Goal: Feedback & Contribution: Submit feedback/report problem

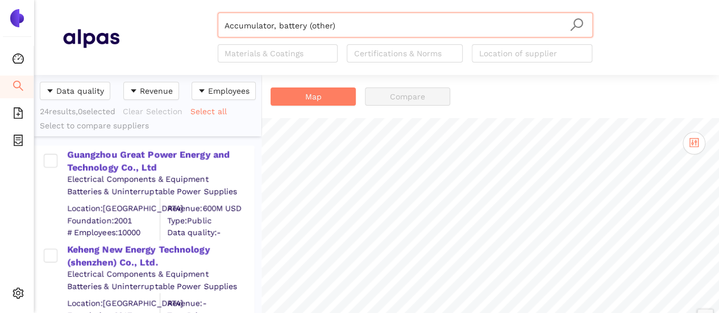
scroll to position [230, 218]
click at [336, 19] on input "Accumulator, battery (other)" at bounding box center [404, 25] width 361 height 25
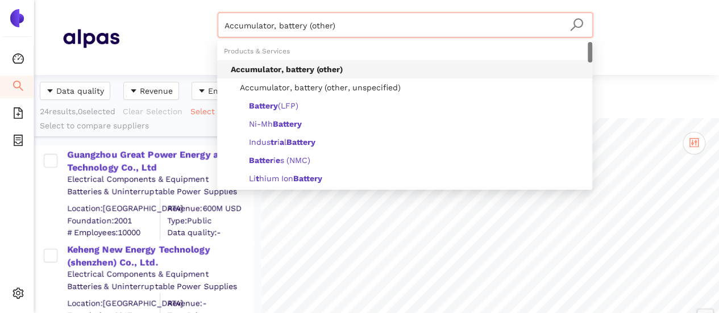
drag, startPoint x: 356, startPoint y: 31, endPoint x: 139, endPoint y: -38, distance: 227.0
click at [139, 0] on html "Dashboard Search eSourcing Templates eSourcing Projects Settings Accumulator, b…" at bounding box center [359, 156] width 719 height 313
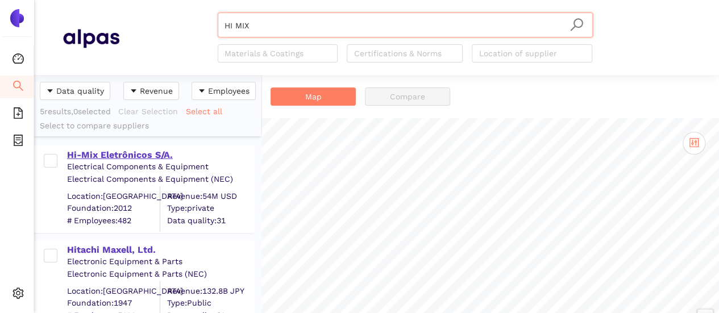
type input "HI MIX"
click at [144, 158] on div "Hi-Mix Eletrônicos S/A." at bounding box center [160, 155] width 186 height 13
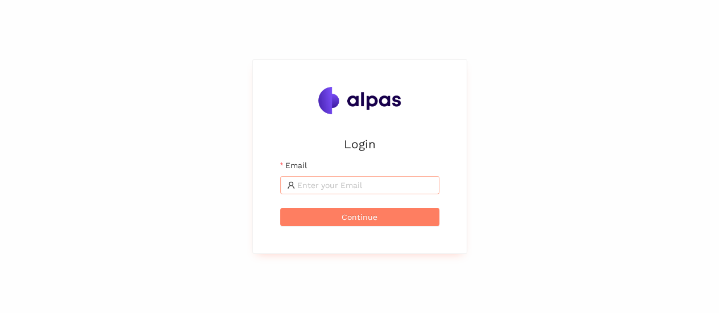
click at [357, 182] on input "Email" at bounding box center [364, 185] width 135 height 13
type input "karina.stival@landisgyr.com"
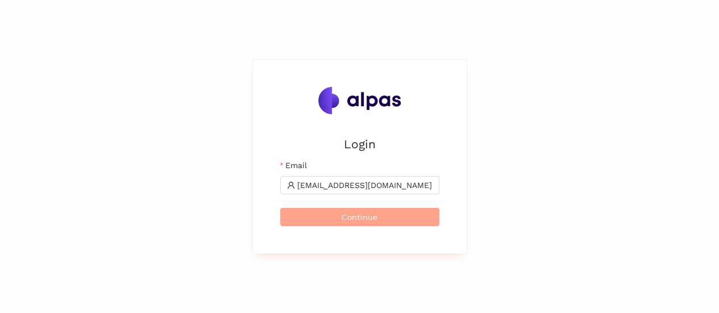
click at [367, 214] on span "Continue" at bounding box center [360, 217] width 36 height 13
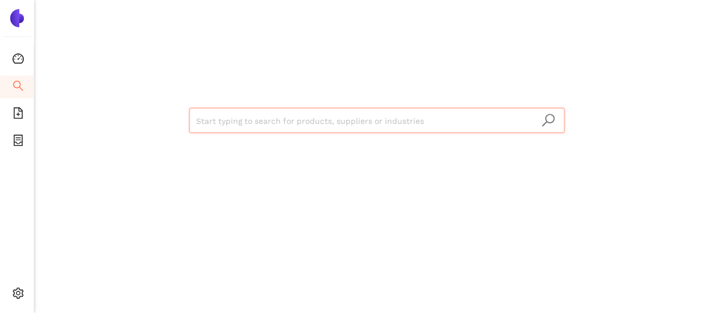
click at [441, 123] on input "search" at bounding box center [376, 121] width 361 height 25
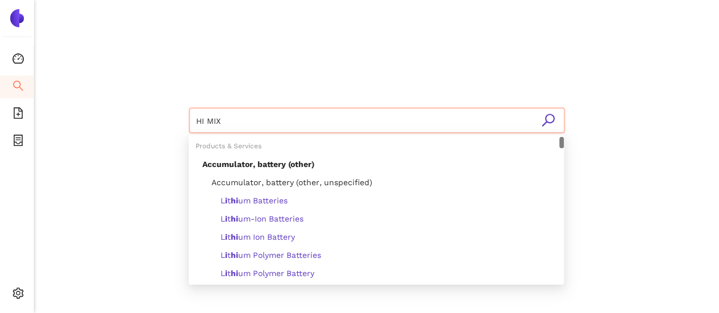
type input "HI MIX"
click at [546, 123] on icon "search" at bounding box center [548, 120] width 14 height 14
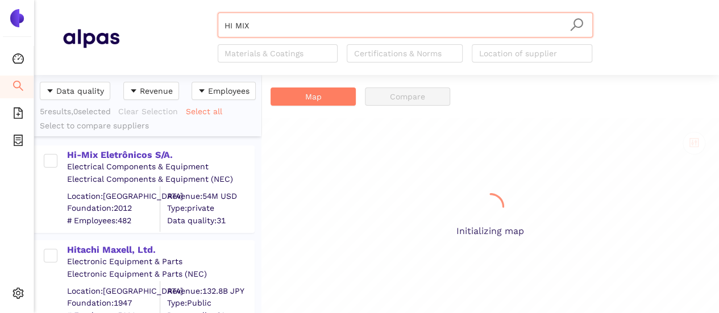
scroll to position [230, 218]
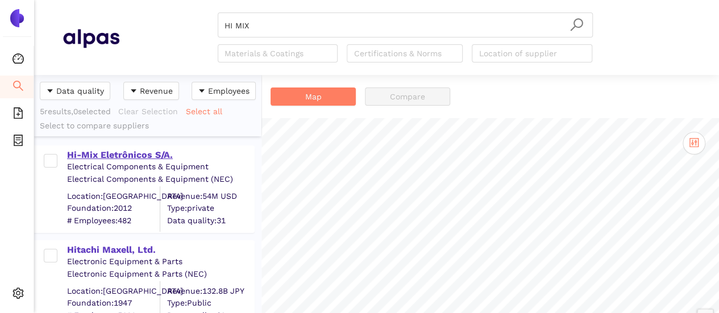
click at [144, 157] on div "Hi-Mix Eletrônicos S/A." at bounding box center [160, 155] width 186 height 13
click at [140, 152] on div "Hi-Mix Eletrônicos S/A." at bounding box center [160, 155] width 186 height 13
click at [121, 157] on div "Hi-Mix Eletrônicos S/A." at bounding box center [160, 155] width 186 height 13
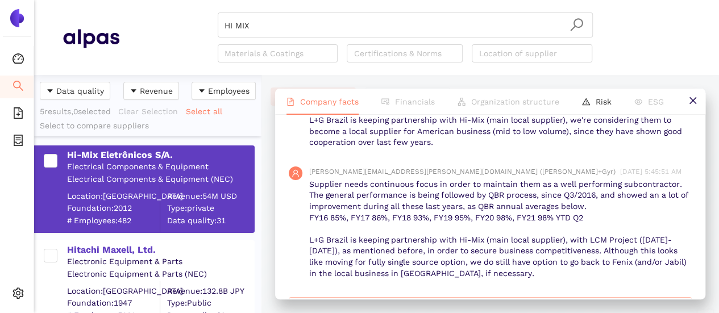
scroll to position [1475, 0]
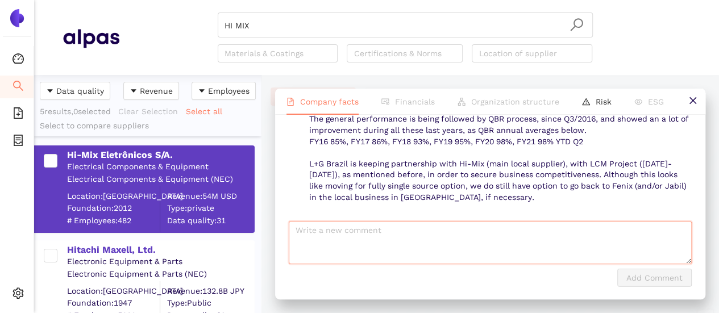
click at [405, 227] on textarea at bounding box center [490, 242] width 403 height 43
paste textarea "QBR FY 24 AVERAGE 99,50% (NAM) and 96,74% (SAM)"
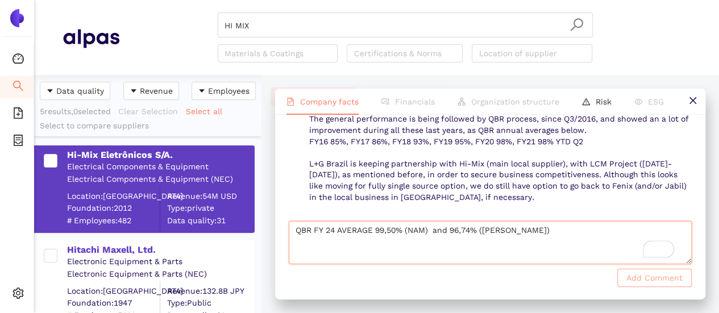
type textarea "QBR FY 24 AVERAGE 99,50% (NAM) and 96,74% (SAM)"
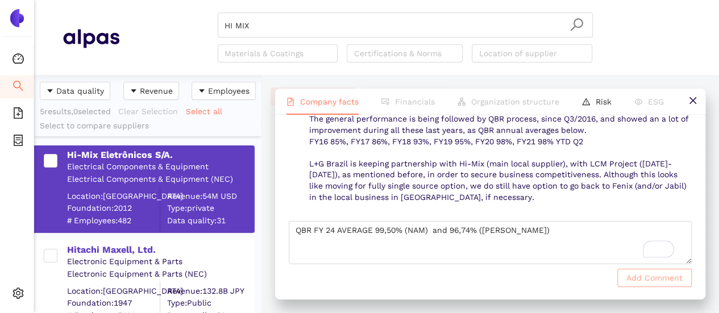
click at [642, 277] on span "Add Comment" at bounding box center [654, 278] width 56 height 13
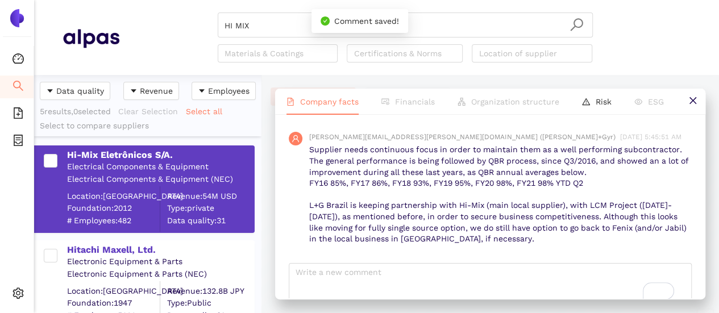
scroll to position [1517, 0]
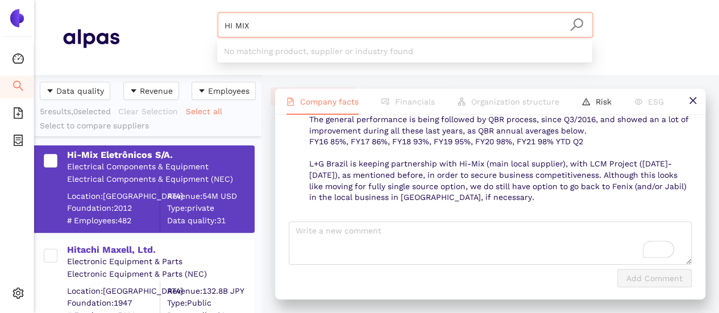
drag, startPoint x: 241, startPoint y: 20, endPoint x: 198, endPoint y: -15, distance: 55.7
click at [198, 0] on html "Dashboard Search eSourcing Templates eSourcing Projects Settings HI MIX Materia…" at bounding box center [359, 156] width 719 height 313
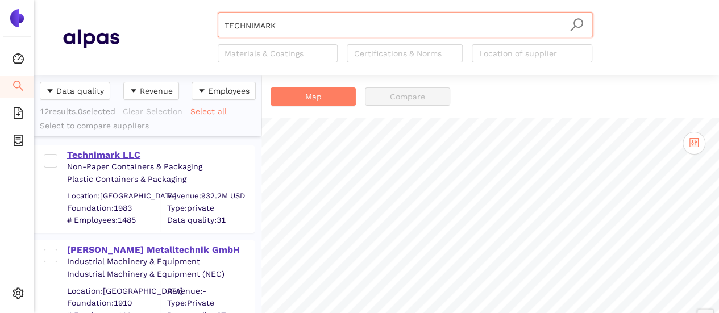
type input "TECHNIMARK"
click at [124, 149] on div "Technimark LLC" at bounding box center [160, 155] width 186 height 13
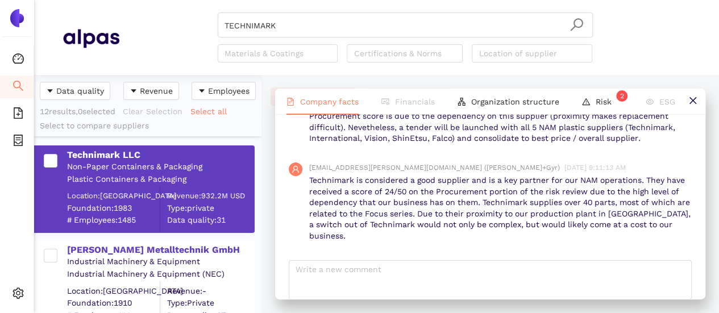
scroll to position [1456, 0]
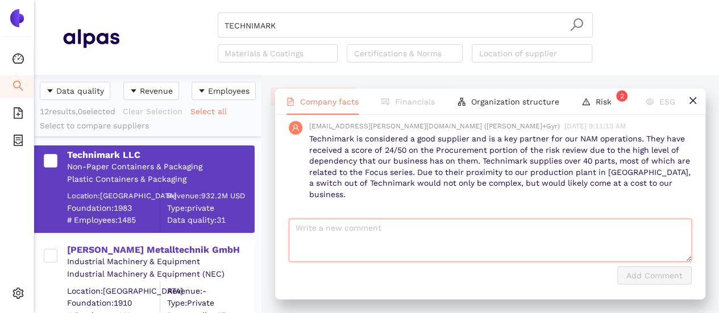
click at [422, 238] on textarea at bounding box center [490, 240] width 403 height 43
paste textarea "QBR FY 24 AVERAGE 87,30% (NAM) - COST IS THE MAIN OFENDER"
click at [605, 229] on textarea "QBR FY 24 AVERAGE 87,30% (NAM) - COST IS THE MAIN OFENDER" at bounding box center [490, 240] width 403 height 43
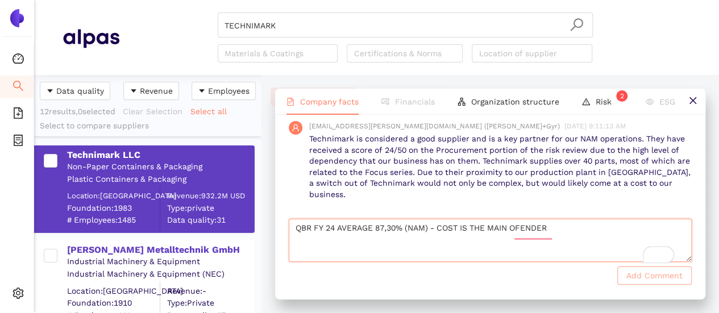
type textarea "QBR FY 24 AVERAGE 87,30% (NAM) - COST IS THE MAIN OFENDER"
click at [631, 274] on span "Add Comment" at bounding box center [654, 275] width 56 height 13
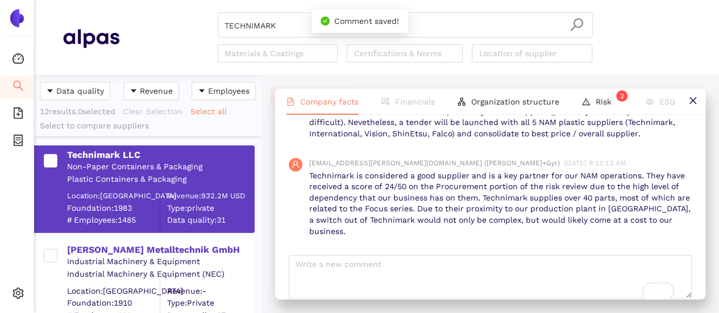
scroll to position [1498, 0]
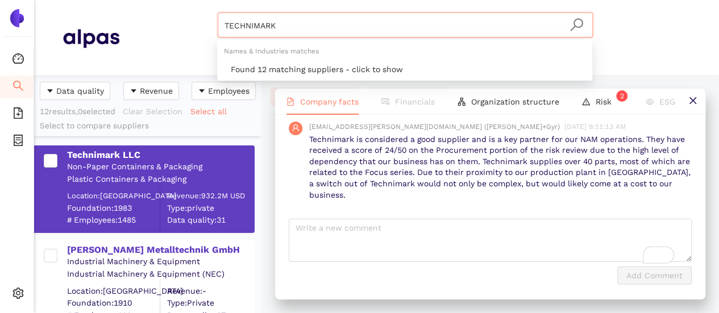
drag, startPoint x: 297, startPoint y: 26, endPoint x: 174, endPoint y: -21, distance: 131.3
click at [174, 0] on html "Dashboard Search eSourcing Templates eSourcing Projects Settings TECHNIMARK Mat…" at bounding box center [359, 156] width 719 height 313
click at [238, 22] on input "NILO" at bounding box center [404, 25] width 361 height 25
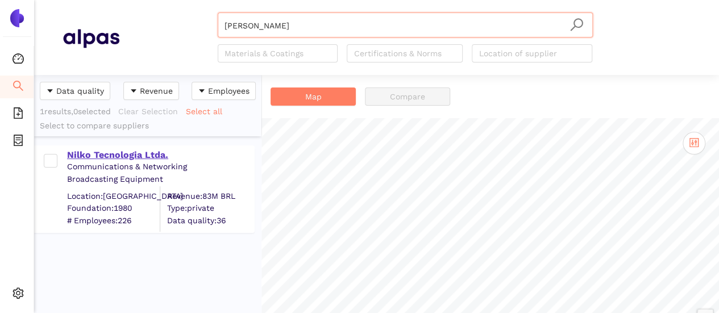
type input "NILKO"
click at [161, 149] on div "Nilko Tecnologia Ltda." at bounding box center [160, 155] width 186 height 13
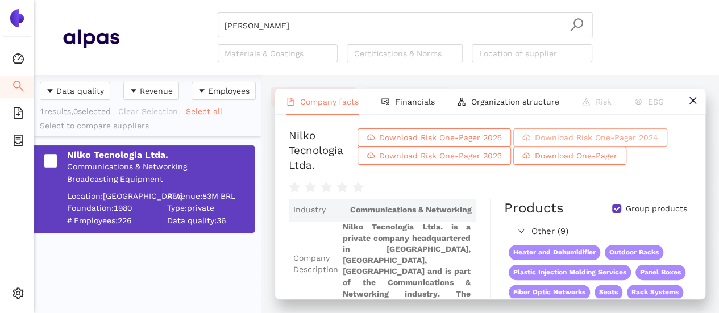
click at [589, 133] on span "Download Risk One-Pager 2024" at bounding box center [596, 137] width 123 height 13
click at [436, 134] on span "Download Risk One-Pager 2025" at bounding box center [440, 137] width 123 height 13
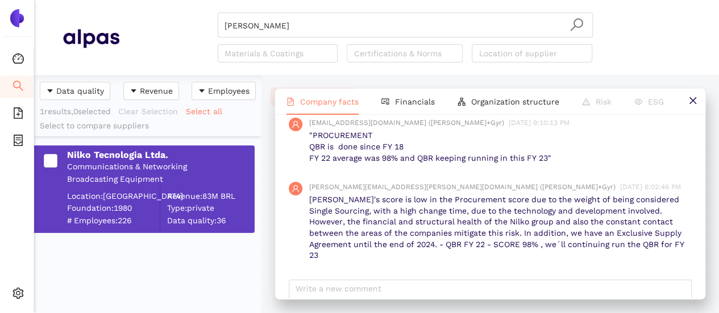
scroll to position [1370, 0]
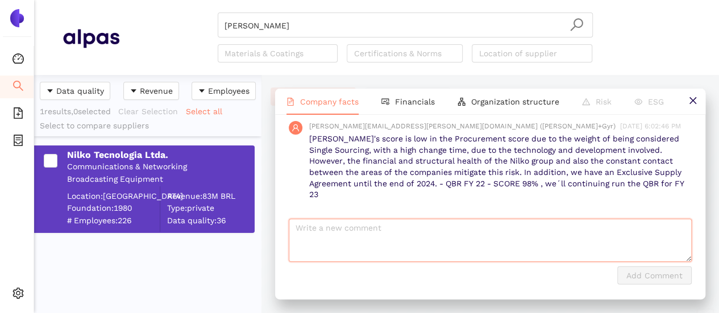
click at [393, 245] on textarea at bounding box center [490, 240] width 403 height 43
paste textarea "QBR FY 24 AVERAGE 95,9% (SAM)"
type textarea "QBR FY 24 AVERAGE 95,9% (SAM)"
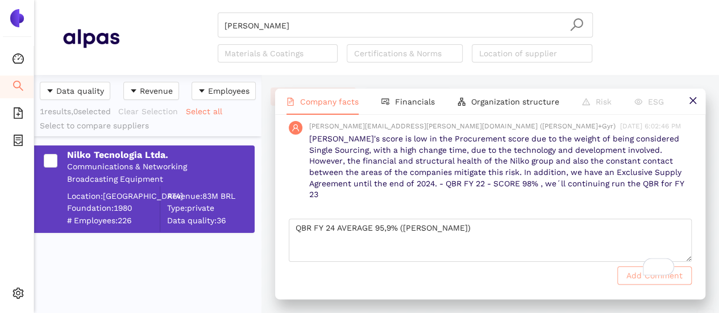
click at [643, 277] on span "Add Comment" at bounding box center [654, 275] width 56 height 13
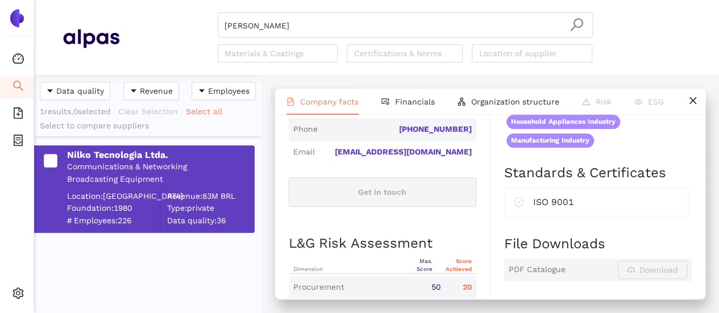
scroll to position [455, 0]
drag, startPoint x: 223, startPoint y: 27, endPoint x: 174, endPoint y: -19, distance: 67.9
click at [174, 0] on html "Dashboard Search eSourcing Templates eSourcing Projects Settings NILKO Material…" at bounding box center [359, 156] width 719 height 313
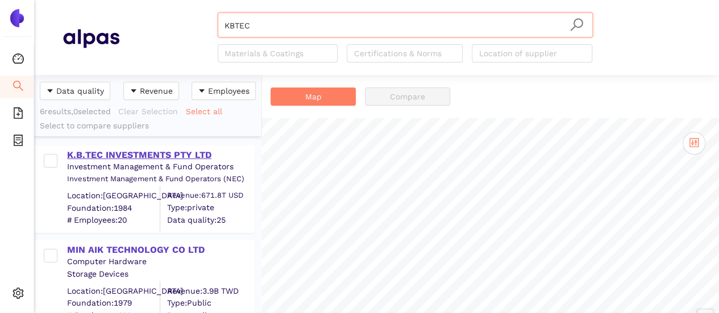
type input "KBTEC"
click at [165, 153] on div "K.B.TEC INVESTMENTS PTY LTD" at bounding box center [160, 155] width 186 height 13
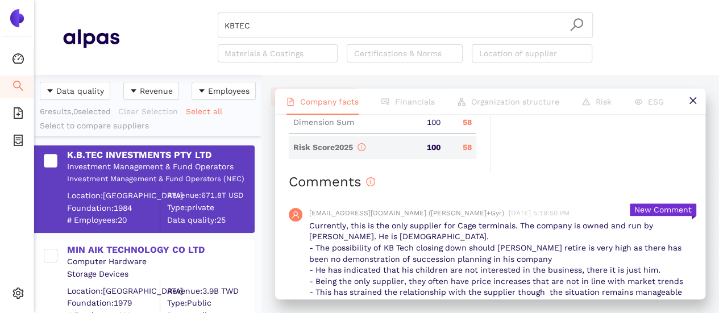
scroll to position [721, 0]
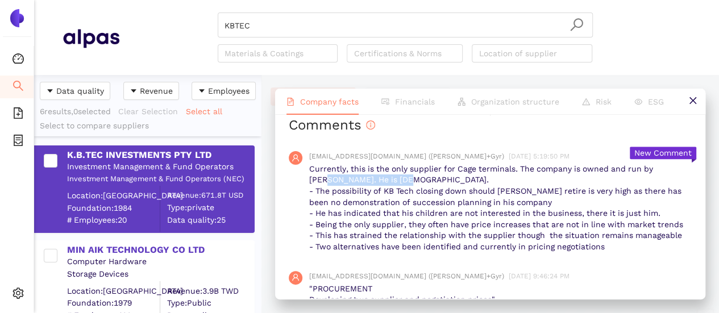
drag, startPoint x: 315, startPoint y: 194, endPoint x: 432, endPoint y: 206, distance: 117.7
click at [398, 197] on p "Currently, this is the only supplier for Cage terminals. The company is owned a…" at bounding box center [500, 208] width 382 height 89
click at [443, 210] on p "Currently, this is the only supplier for Cage terminals. The company is owned a…" at bounding box center [500, 208] width 382 height 89
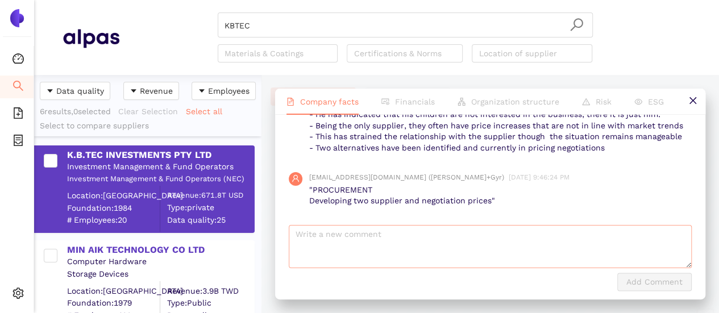
scroll to position [834, 0]
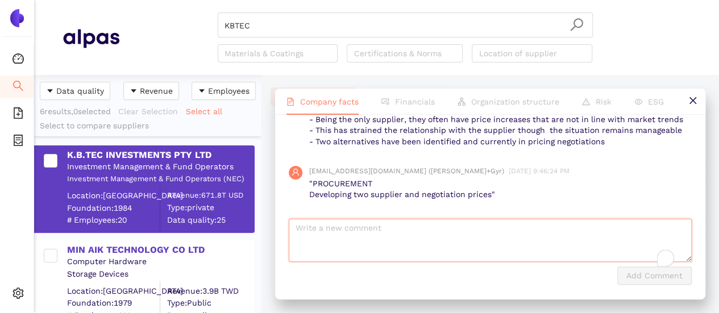
click at [354, 240] on textarea "To enrich screen reader interactions, please activate Accessibility in Grammarl…" at bounding box center [490, 240] width 403 height 43
paste textarea "QBR FY 24 AVERAGE 85,75% (RSA)"
type textarea "QBR FY 24 AVERAGE 85,75% (RSA)"
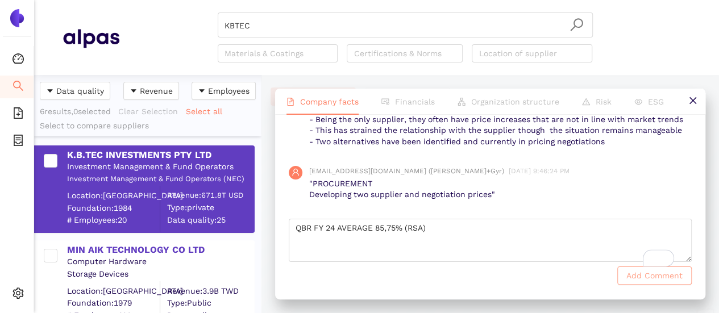
click at [626, 274] on span "Add Comment" at bounding box center [654, 275] width 56 height 13
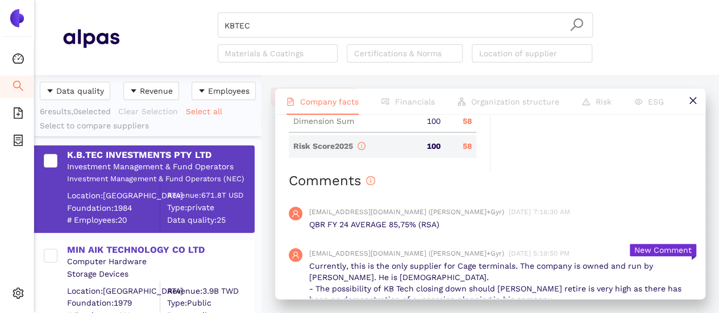
scroll to position [649, 0]
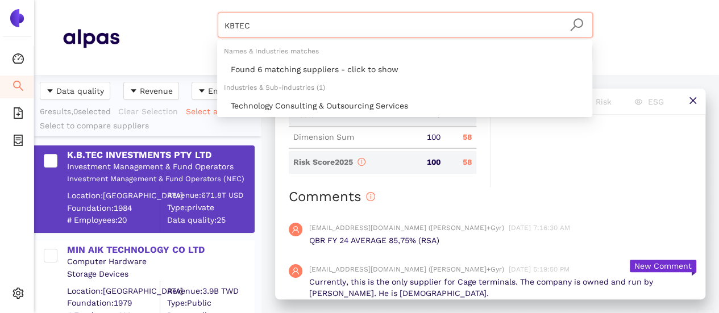
drag, startPoint x: 262, startPoint y: 24, endPoint x: 164, endPoint y: -29, distance: 111.9
click at [164, 0] on html "Dashboard Search eSourcing Templates eSourcing Projects Settings KBTEC Material…" at bounding box center [359, 156] width 719 height 313
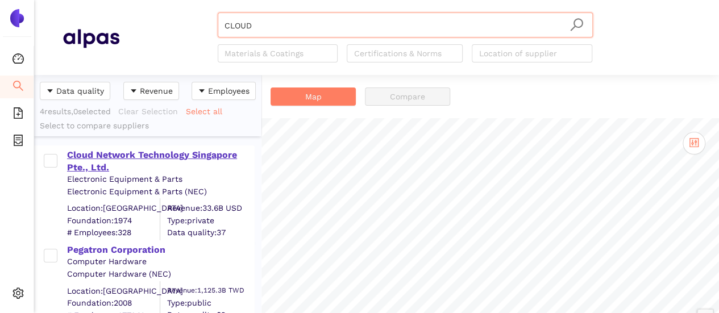
type input "CLOUD"
click at [191, 153] on div "Cloud Network Technology Singapore Pte., Ltd." at bounding box center [160, 162] width 186 height 26
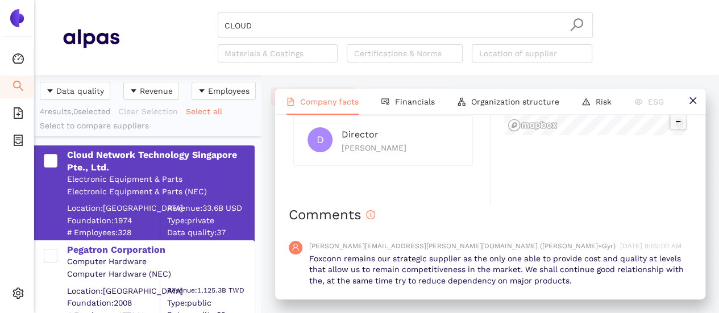
scroll to position [852, 0]
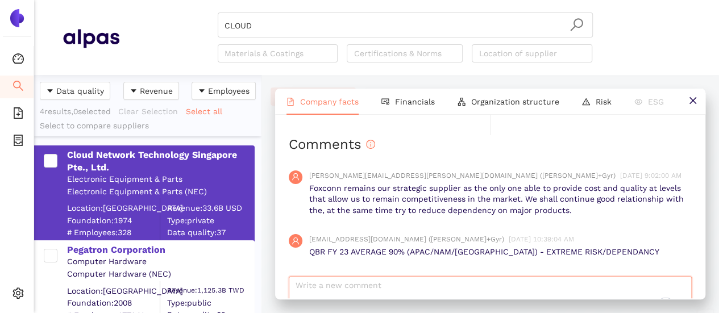
click at [382, 292] on textarea "To enrich screen reader interactions, please activate Accessibility in Grammarl…" at bounding box center [490, 297] width 403 height 43
paste textarea "QBR FY 24 AVERAGE 94,81% (APAC-CN) - 82,75% (FRANCE) - 83,81% (EMEA-GR) - 92,72…"
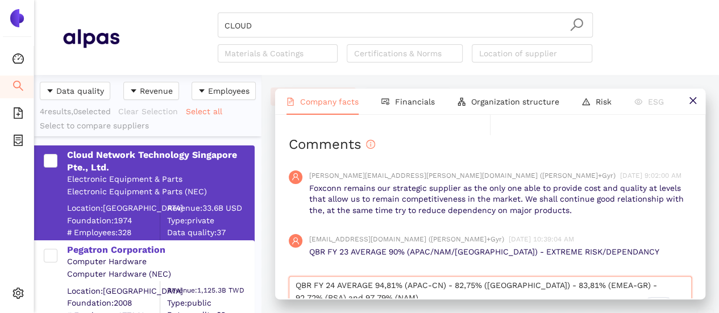
scroll to position [869, 0]
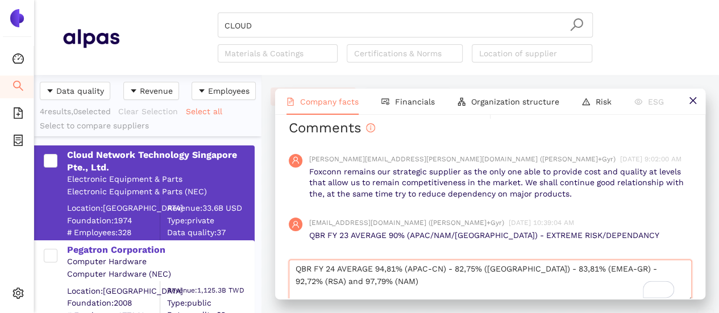
click at [423, 282] on textarea "QBR FY 24 AVERAGE 94,81% (APAC-CN) - 82,75% (FRANCE) - 83,81% (EMEA-GR) - 92,72…" at bounding box center [490, 281] width 403 height 43
type textarea "QBR FY 24 AVERAGE 94,81% (APAC-CN) - 82,75% (FRANCE) - 83,81% (EMEA-GR) - 92,72…"
drag, startPoint x: 502, startPoint y: 235, endPoint x: 613, endPoint y: 242, distance: 111.0
click at [624, 238] on p "QBR FY 23 AVERAGE 90% (APAC/NAM/GREECE) - EXTREME RISK/DEPENDANCY" at bounding box center [500, 235] width 382 height 11
drag, startPoint x: 617, startPoint y: 235, endPoint x: 581, endPoint y: 234, distance: 35.8
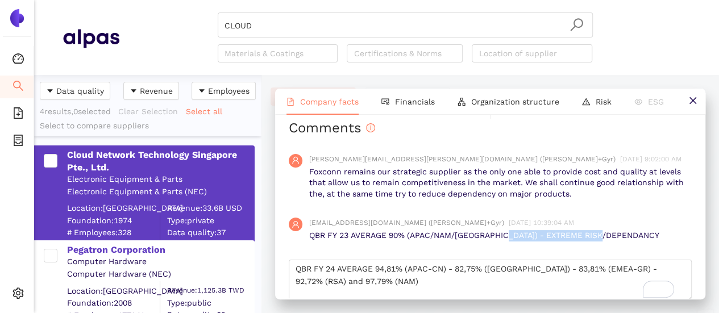
click at [616, 234] on p "QBR FY 23 AVERAGE 90% (APAC/NAM/GREECE) - EXTREME RISK/DEPENDANCY" at bounding box center [500, 235] width 382 height 11
drag, startPoint x: 501, startPoint y: 237, endPoint x: 633, endPoint y: 243, distance: 132.5
click at [633, 243] on div "karina.stival@landisgyr.com (Landis+Gyr) 8/9/2024, 10:39:04 AM QBR FY 23 AVERAG…" at bounding box center [490, 230] width 403 height 42
drag, startPoint x: 408, startPoint y: 283, endPoint x: 501, endPoint y: 297, distance: 94.2
click at [409, 283] on textarea "QBR FY 24 AVERAGE 94,81% (APAC-CN) - 82,75% (FRANCE) - 83,81% (EMEA-GR) - 92,72…" at bounding box center [490, 281] width 403 height 43
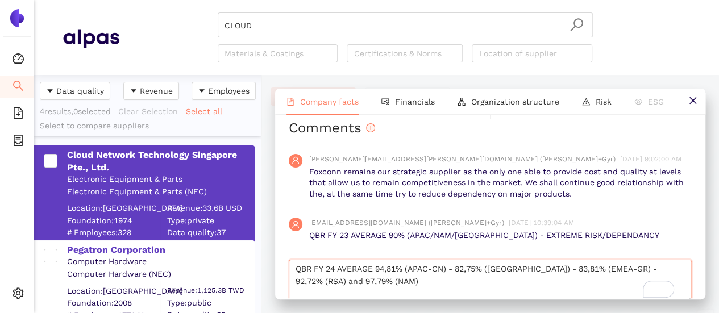
scroll to position [909, 0]
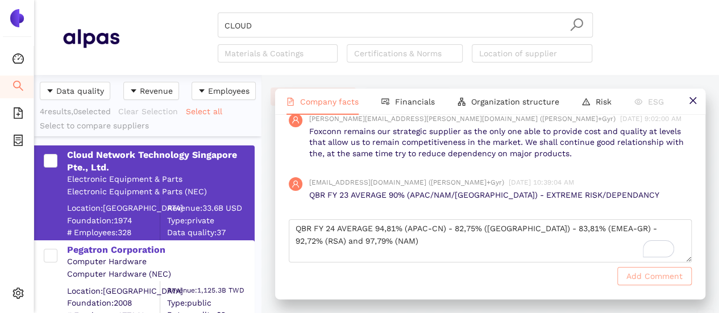
click at [648, 282] on button "Add Comment" at bounding box center [654, 276] width 74 height 18
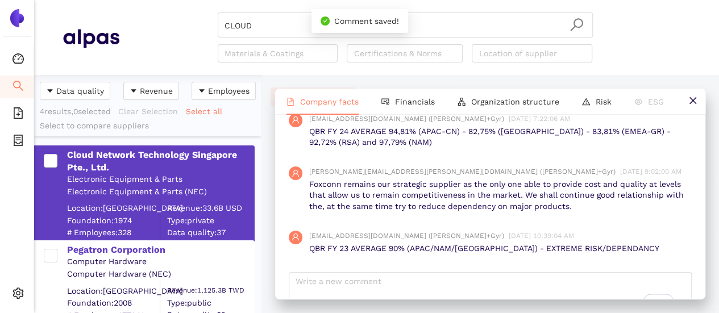
scroll to position [962, 0]
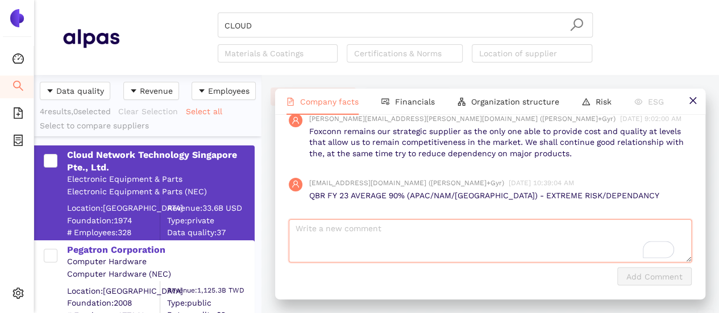
click at [481, 257] on textarea "To enrich screen reader interactions, please activate Accessibility in Grammarl…" at bounding box center [490, 240] width 403 height 43
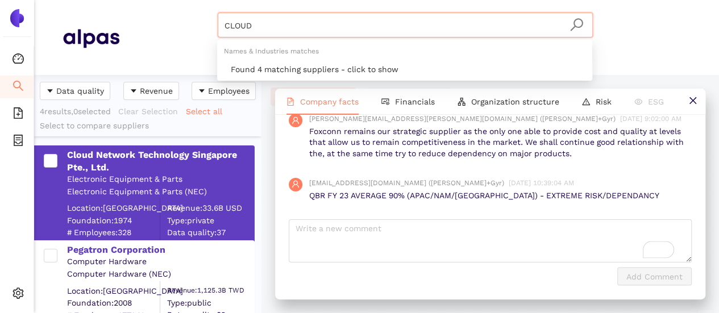
drag, startPoint x: 223, startPoint y: 21, endPoint x: 210, endPoint y: 21, distance: 12.5
click at [210, 21] on div "CLOUD Materials & Coatings Certifications & Norms Location of supplier" at bounding box center [404, 38] width 571 height 50
paste input "Falco Electronics México, S.A. de C.V."
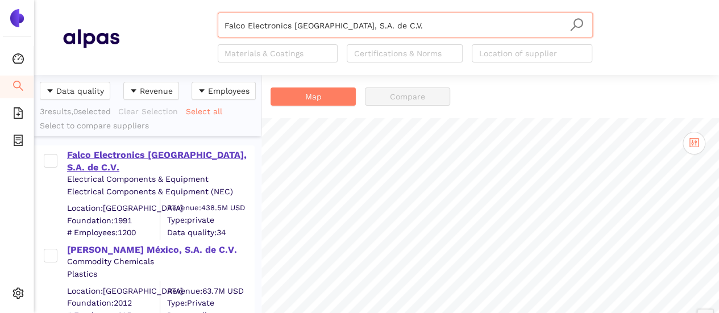
type input "Falco Electronics México, S.A. de C.V."
click at [210, 154] on div "Falco Electronics México, S.A. de C.V." at bounding box center [160, 162] width 186 height 26
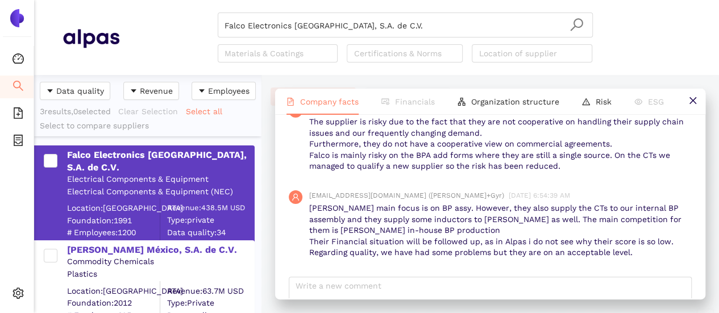
scroll to position [1255, 0]
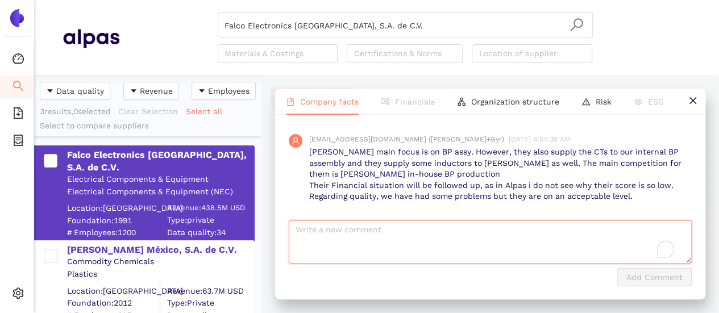
click at [362, 232] on textarea "To enrich screen reader interactions, please activate Accessibility in Grammarl…" at bounding box center [490, 241] width 403 height 43
paste textarea "QBR FY 24 AVERAGE 88,58% (NAM)"
type textarea "QBR FY 24 AVERAGE 88,58% (NAM)"
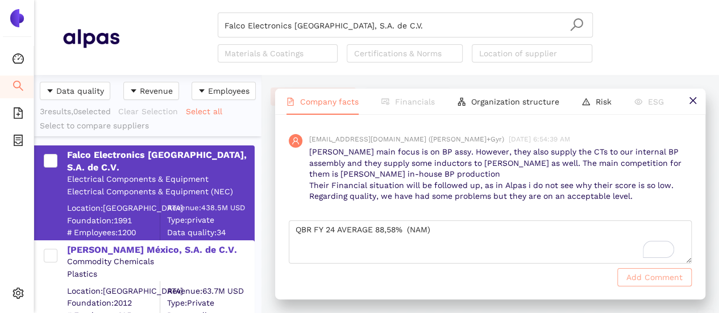
click at [655, 274] on span "Add Comment" at bounding box center [654, 277] width 56 height 13
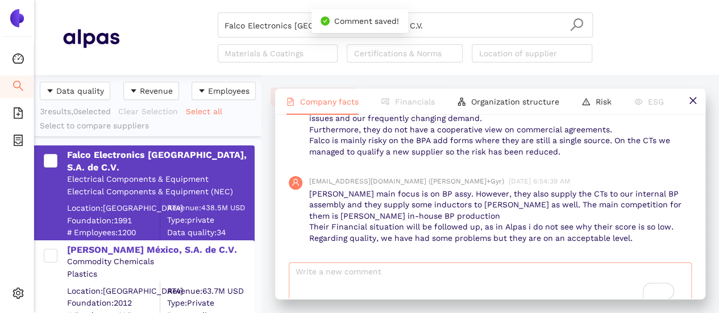
scroll to position [1297, 0]
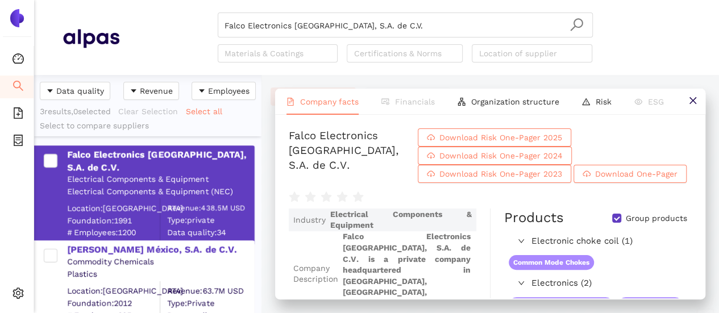
scroll to position [214, 0]
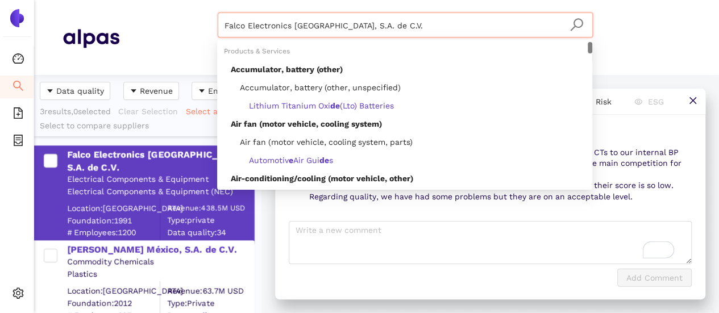
drag, startPoint x: 371, startPoint y: 29, endPoint x: 206, endPoint y: 13, distance: 165.6
click at [206, 13] on div "Falco Electronics [GEOGRAPHIC_DATA], S.A. de C.V. Materials & Coatings Certific…" at bounding box center [404, 38] width 571 height 50
paste input "Celestica INC"
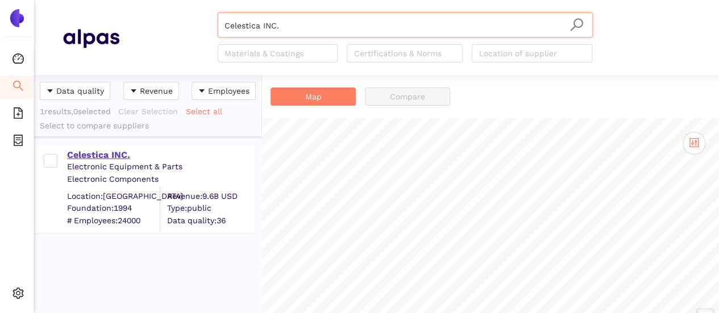
type input "Celestica INC."
drag, startPoint x: 89, startPoint y: 148, endPoint x: 252, endPoint y: 185, distance: 167.2
click at [89, 149] on div "Celestica INC." at bounding box center [160, 155] width 186 height 13
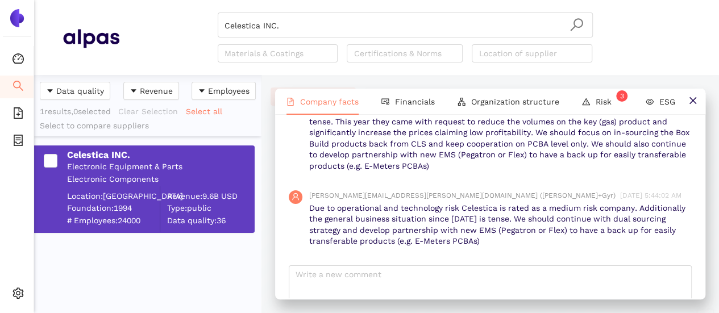
scroll to position [1595, 0]
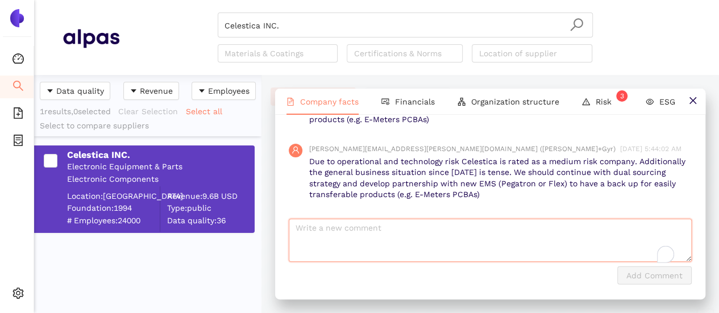
click at [383, 238] on textarea "To enrich screen reader interactions, please activate Accessibility in Grammarl…" at bounding box center [490, 240] width 403 height 43
paste textarea "QBR FY 24 AVERAGE 89,21% (Germany) - 81,63% (Greece) and 89,45% (Luna)"
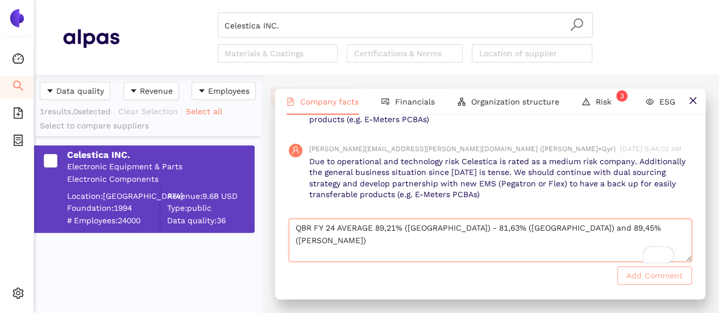
type textarea "QBR FY 24 AVERAGE 89,21% (Germany) - 81,63% (Greece) and 89,45% (Luna)"
click at [630, 276] on span "Add Comment" at bounding box center [654, 275] width 56 height 13
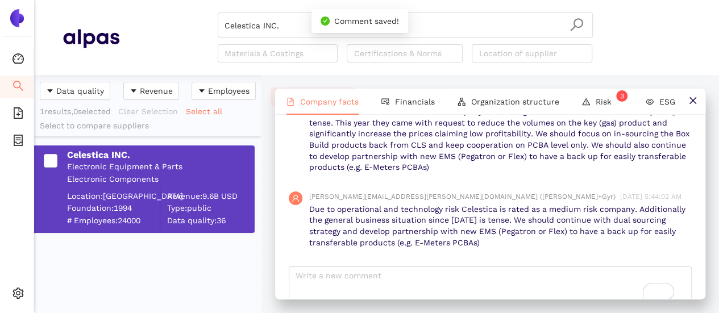
scroll to position [1637, 0]
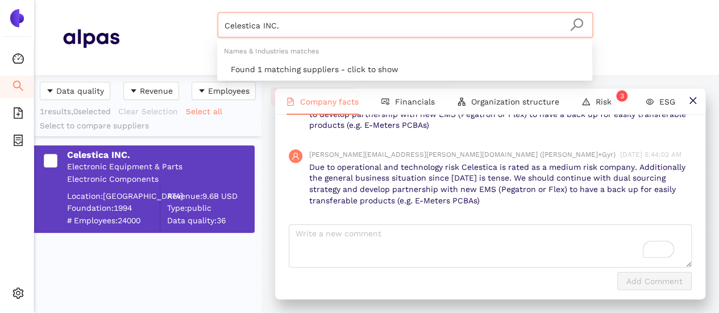
drag, startPoint x: 289, startPoint y: 18, endPoint x: 206, endPoint y: 10, distance: 83.3
click at [206, 10] on header "Celestica INC. Materials & Coatings Certifications & Norms Location of supplier" at bounding box center [376, 37] width 685 height 75
paste input "Dasyc S.A"
type input "Dasyc S.A."
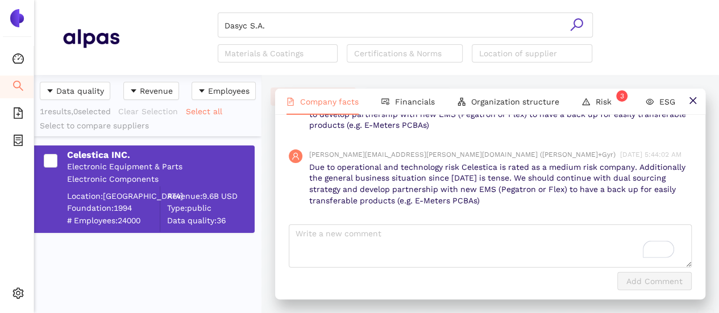
drag, startPoint x: 575, startPoint y: 26, endPoint x: 560, endPoint y: 3, distance: 27.9
click at [575, 26] on icon "search" at bounding box center [576, 24] width 13 height 13
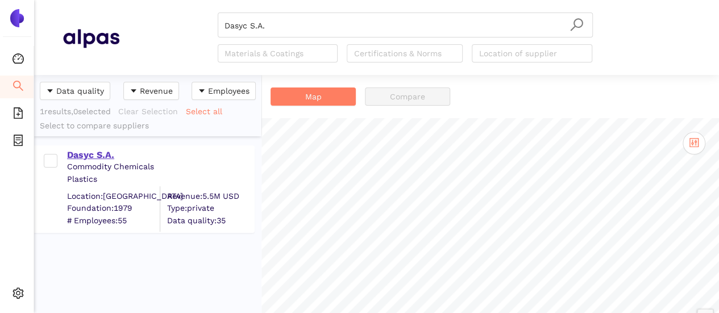
click at [110, 150] on div "Dasyc S.A." at bounding box center [160, 155] width 186 height 13
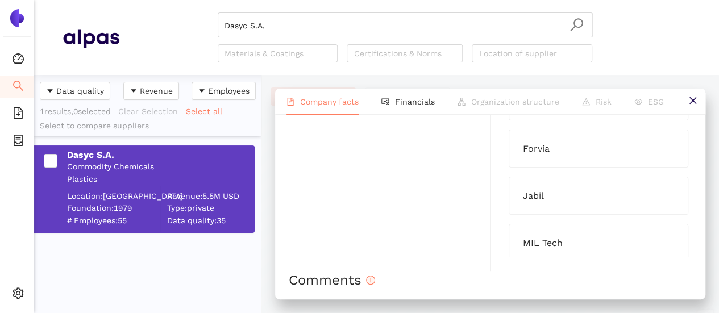
scroll to position [1381, 0]
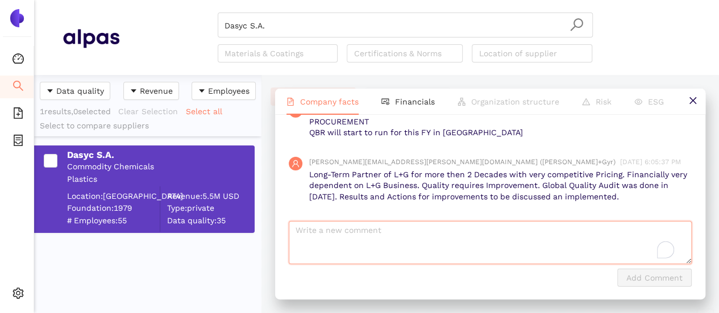
click at [408, 239] on textarea "To enrich screen reader interactions, please activate Accessibility in Grammarl…" at bounding box center [490, 242] width 403 height 43
click at [448, 226] on textarea "To enrich screen reader interactions, please activate Accessibility in Grammarl…" at bounding box center [490, 242] width 403 height 43
paste textarea "QBR FY 24 AVERAGE 95,41% (GREECE)"
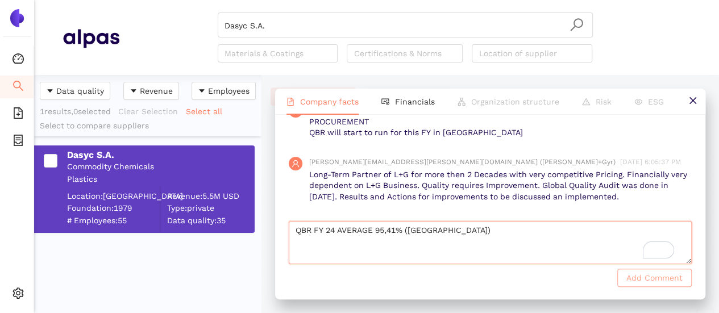
type textarea "QBR FY 24 AVERAGE 95,41% (GREECE)"
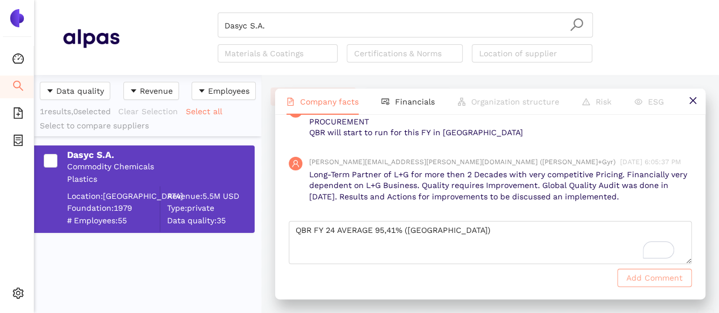
click at [654, 276] on span "Add Comment" at bounding box center [654, 278] width 56 height 13
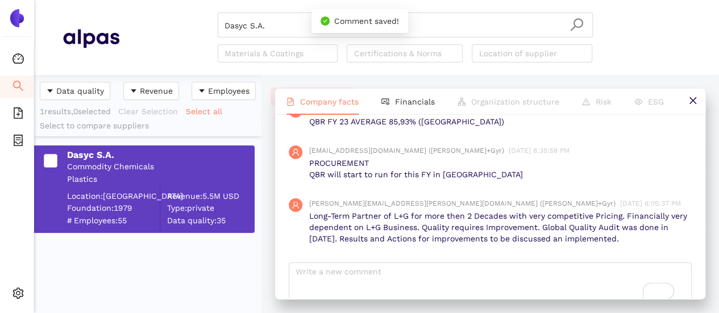
scroll to position [1423, 0]
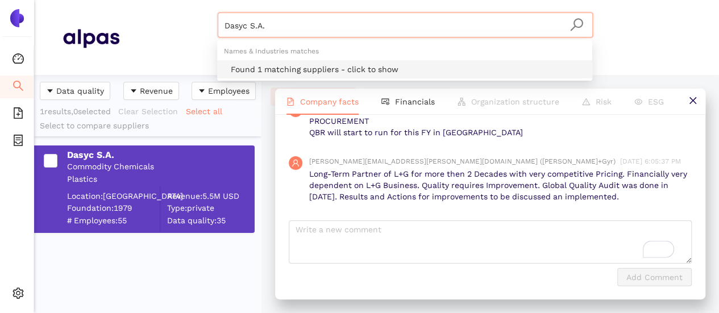
drag, startPoint x: 274, startPoint y: 20, endPoint x: 188, endPoint y: 10, distance: 86.4
click at [188, 10] on header "Dasyc S.A. Materials & Coatings Certifications & Norms Location of supplier" at bounding box center [376, 37] width 685 height 75
paste input "Proauto Produtos De Automacao Ltda"
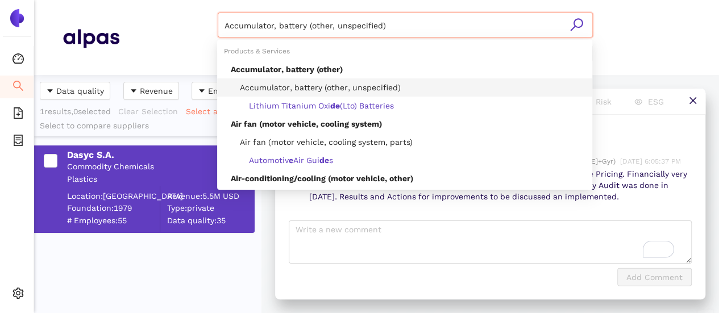
click at [235, 4] on header "Accumulator, battery (other, unspecified) Materials & Coatings Certifications &…" at bounding box center [376, 37] width 685 height 75
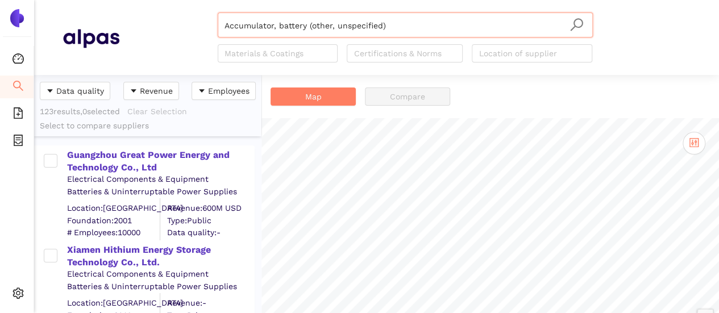
click at [334, 19] on input "Accumulator, battery (other, unspecified)" at bounding box center [404, 25] width 361 height 25
click at [411, 30] on input "Accumulator, battery (other, unspecified)" at bounding box center [404, 25] width 361 height 25
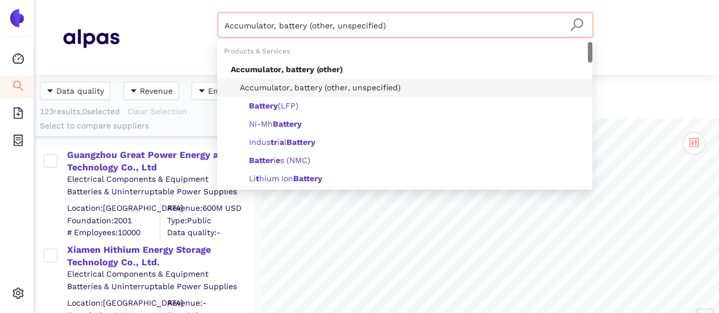
click at [277, 27] on input "Accumulator, battery (other, unspecified)" at bounding box center [404, 25] width 361 height 25
drag, startPoint x: 231, startPoint y: 23, endPoint x: 428, endPoint y: 35, distance: 198.1
click at [428, 35] on input "Accumulator, battery (other, unspecified)" at bounding box center [404, 25] width 361 height 25
type input "A"
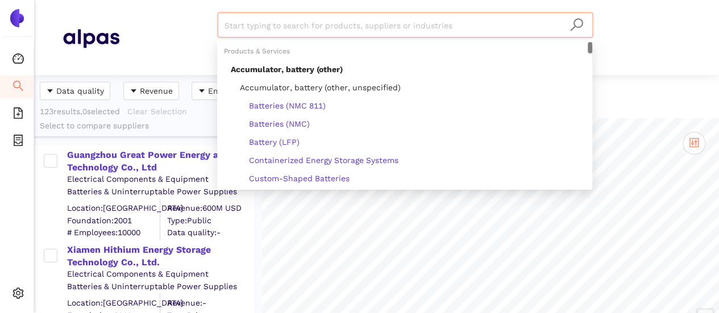
paste input "Proauto Produtos De Automacao Ltda"
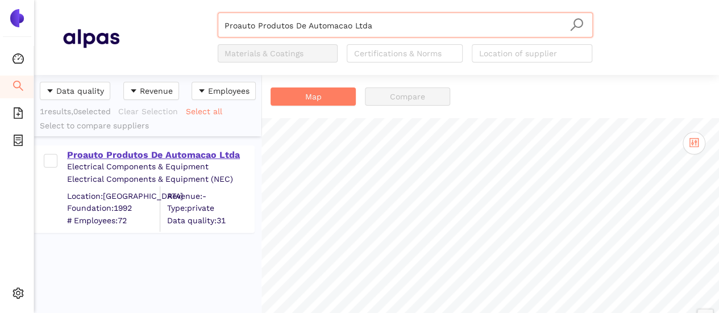
click at [209, 152] on div "Proauto Produtos De Automacao Ltda" at bounding box center [160, 155] width 186 height 13
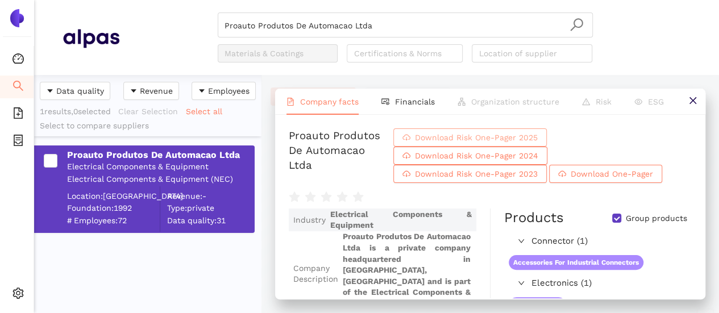
click at [444, 135] on span "Download Risk One-Pager 2025" at bounding box center [476, 137] width 123 height 13
click at [373, 32] on input "Proauto Produtos De Automacao Ltda" at bounding box center [404, 25] width 361 height 25
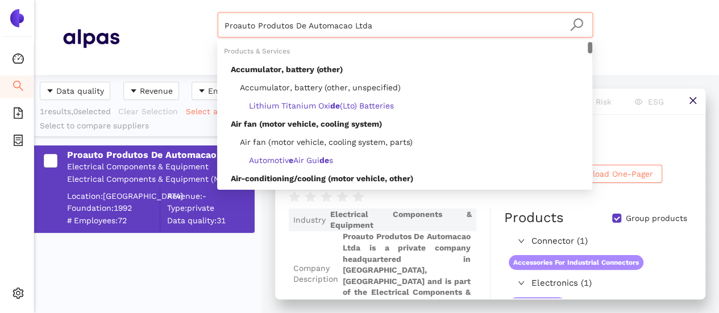
drag, startPoint x: 304, startPoint y: 22, endPoint x: 128, endPoint y: 13, distance: 175.8
click at [128, 13] on div "Proauto Produtos De Automacao Ltda Materials & Coatings Certifications & Norms …" at bounding box center [404, 38] width 571 height 50
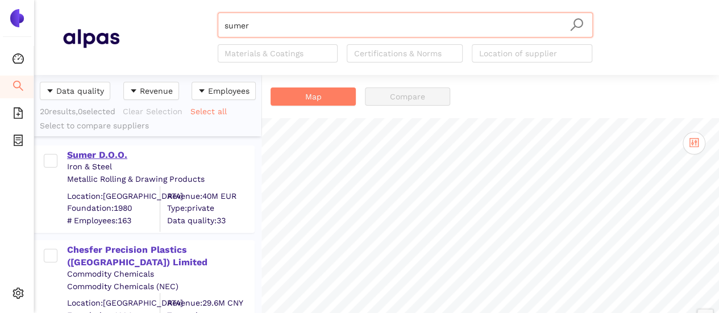
type input "sumer"
click at [109, 157] on div "Sumer D.O.O." at bounding box center [160, 155] width 186 height 13
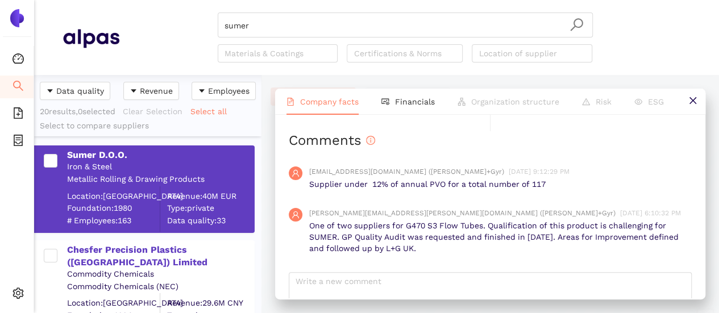
scroll to position [1203, 0]
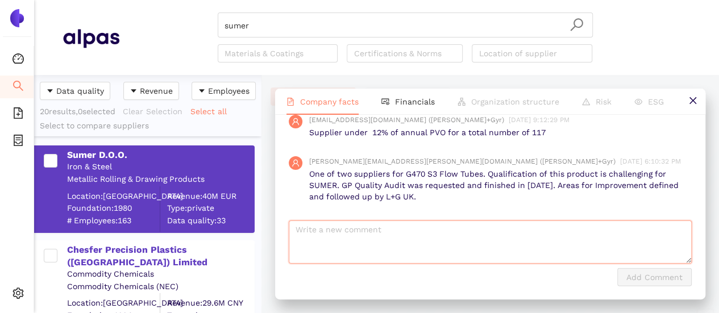
click at [414, 227] on textarea at bounding box center [490, 241] width 403 height 43
click at [388, 236] on textarea "To enrich screen reader interactions, please activate Accessibility in Grammarl…" at bounding box center [490, 241] width 403 height 43
paste textarea "QBR FY 24 AVERAGE 74,34% (GREECE)"
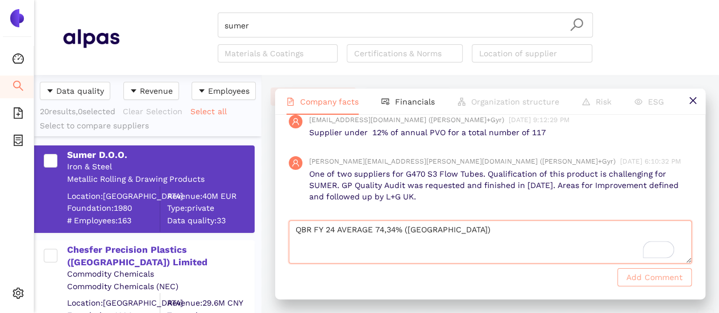
type textarea "QBR FY 24 AVERAGE 74,34% (GREECE)"
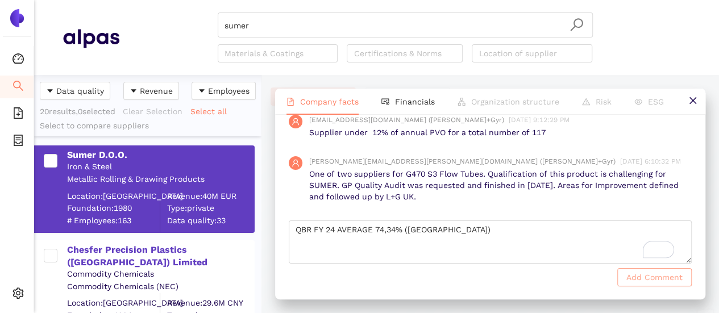
click at [632, 278] on span "Add Comment" at bounding box center [654, 277] width 56 height 13
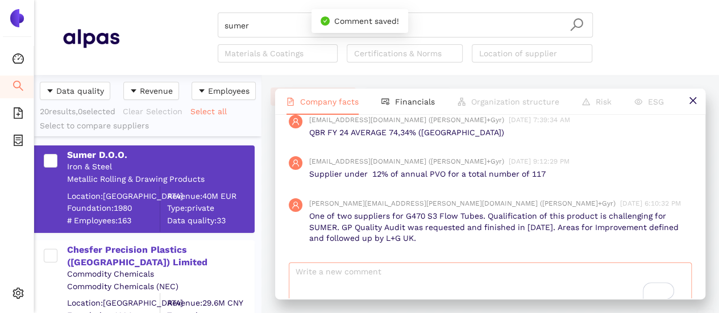
scroll to position [1245, 0]
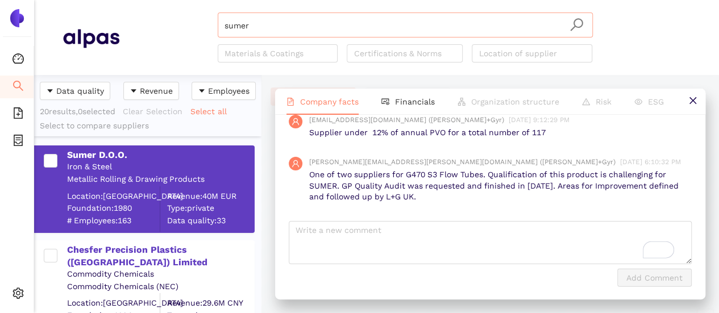
click at [250, 31] on input "sumer" at bounding box center [404, 25] width 361 height 25
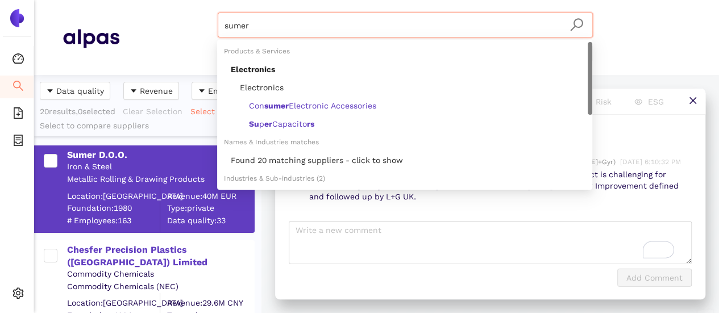
click at [158, 28] on div "sumer Materials & Coatings Certifications & Norms Location of supplier" at bounding box center [404, 38] width 571 height 50
paste input "Cell-Con, Inc."
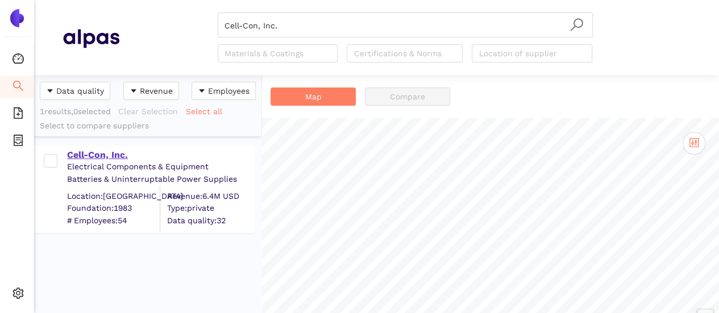
click at [115, 153] on div "Cell-Con, Inc." at bounding box center [160, 155] width 186 height 13
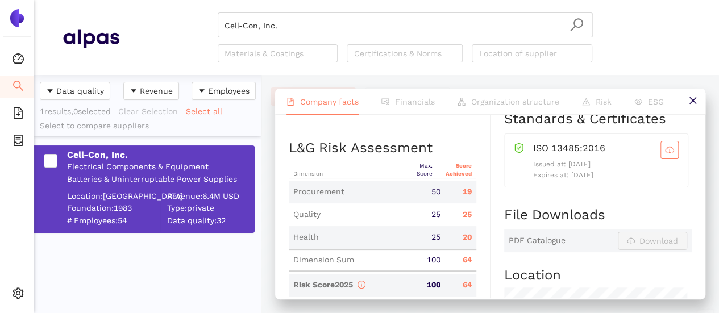
scroll to position [511, 0]
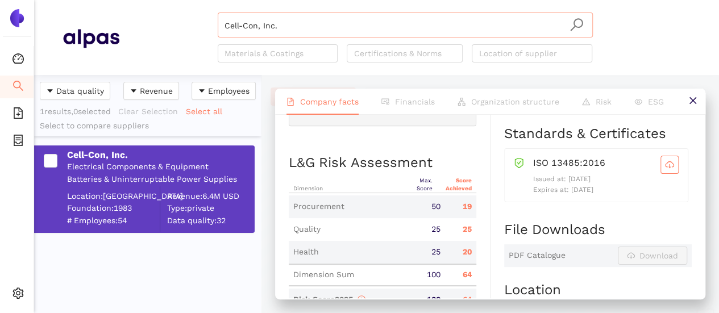
click at [285, 14] on input "Cell-Con, Inc." at bounding box center [404, 25] width 361 height 25
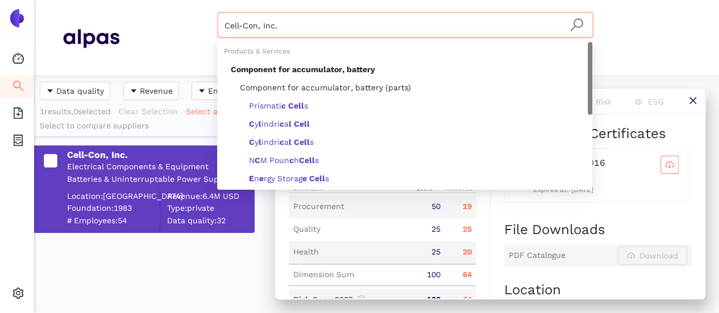
drag, startPoint x: 245, startPoint y: 20, endPoint x: 210, endPoint y: 14, distance: 35.7
click at [210, 14] on div "Cell-Con, Inc. Materials & Coatings Certifications & Norms Location of supplier" at bounding box center [404, 38] width 571 height 50
paste input "hangzhou Xiasang Electromechanical Co., Ltd"
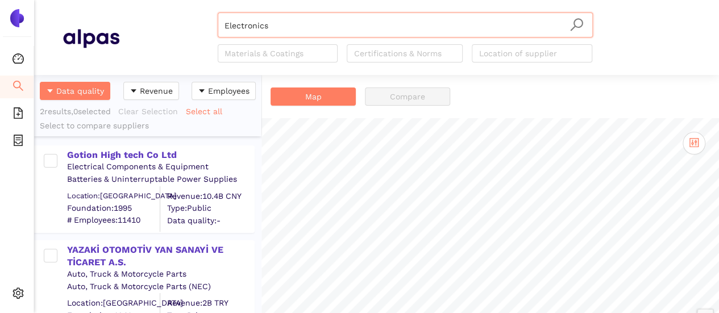
drag, startPoint x: 306, startPoint y: 32, endPoint x: 158, endPoint y: 10, distance: 149.4
click at [158, 9] on header "Electronics Materials & Coatings Certifications & Norms Location of supplier" at bounding box center [376, 37] width 685 height 75
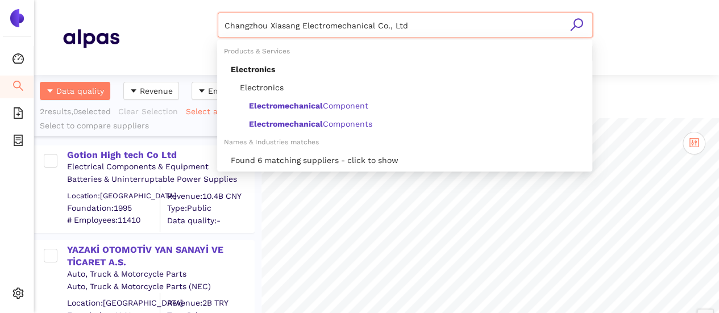
drag, startPoint x: 268, startPoint y: 27, endPoint x: 486, endPoint y: 21, distance: 217.7
click at [490, 21] on input "Changzhou Xiasang Electromechanical Co., Ltd" at bounding box center [404, 25] width 361 height 25
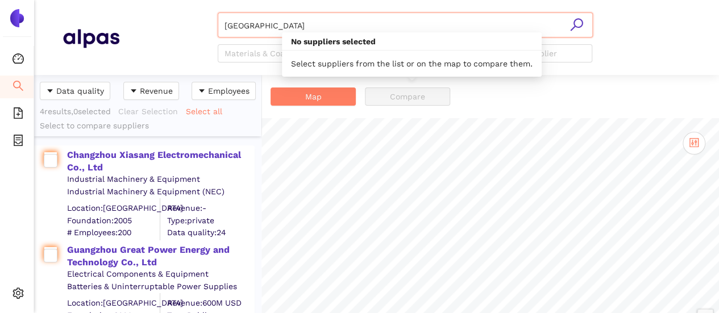
type input "Changzhou"
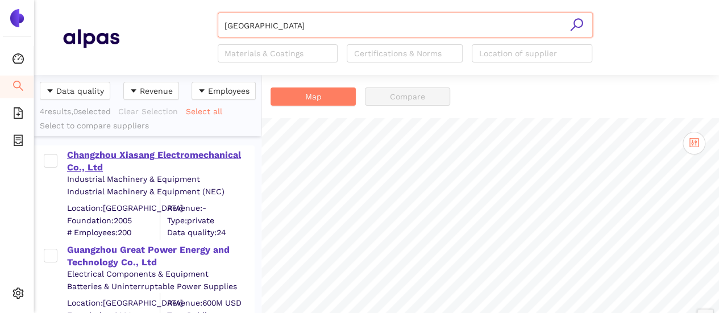
click at [144, 154] on div "Changzhou Xiasang Electromechanical Co., Ltd" at bounding box center [160, 162] width 186 height 26
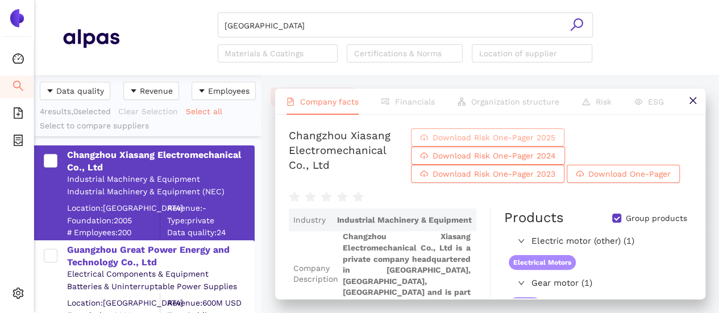
click at [505, 134] on span "Download Risk One-Pager 2025" at bounding box center [493, 137] width 123 height 13
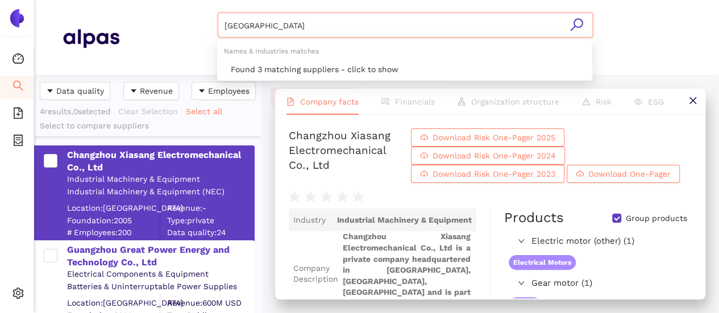
drag, startPoint x: 253, startPoint y: 26, endPoint x: 205, endPoint y: 19, distance: 48.8
click at [205, 19] on div "Changzhou Materials & Coatings Certifications & Norms Location of supplier" at bounding box center [404, 38] width 571 height 50
paste input "Plasbak Plastik Enjeksiyon ve Kalıp San. Tic. Ltd. Şti."
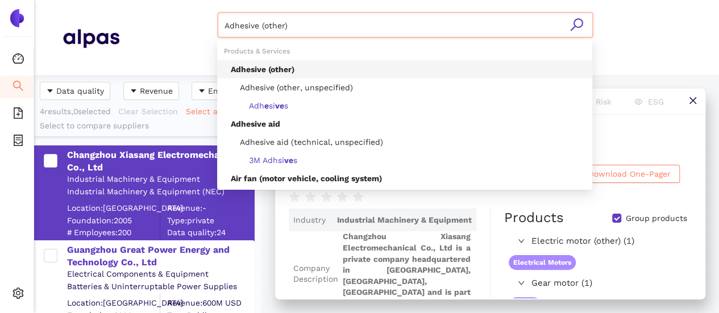
click at [185, 18] on div "Adhesive (other) Materials & Coatings Certifications & Norms Location of suppli…" at bounding box center [404, 38] width 571 height 50
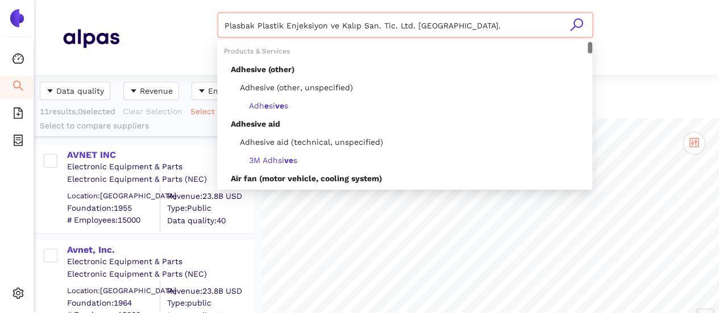
drag, startPoint x: 486, startPoint y: 12, endPoint x: 516, endPoint y: 22, distance: 31.3
click at [516, 22] on input "Plasbak Plastik Enjeksiyon ve Kalıp San. Tic. Ltd. Şti." at bounding box center [404, 25] width 361 height 25
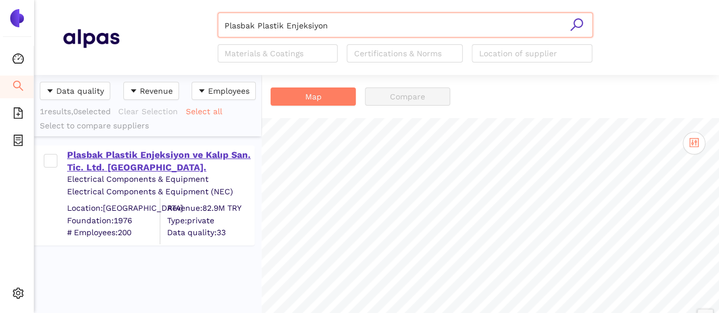
type input "Plasbak Plastik Enjeksiyon"
click at [153, 157] on div "Plasbak Plastik Enjeksiyon ve Kalıp San. Tic. Ltd. Şti." at bounding box center [160, 162] width 186 height 26
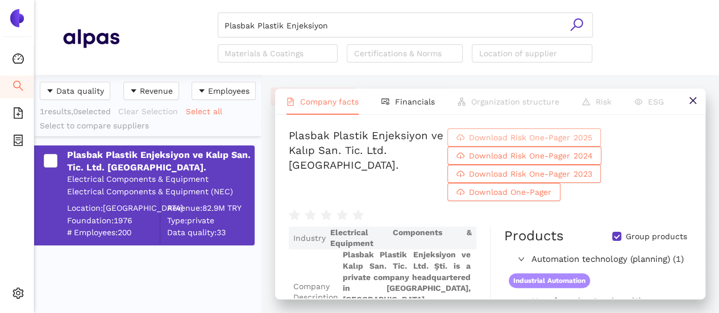
click at [489, 134] on span "Download Risk One-Pager 2025" at bounding box center [530, 137] width 123 height 13
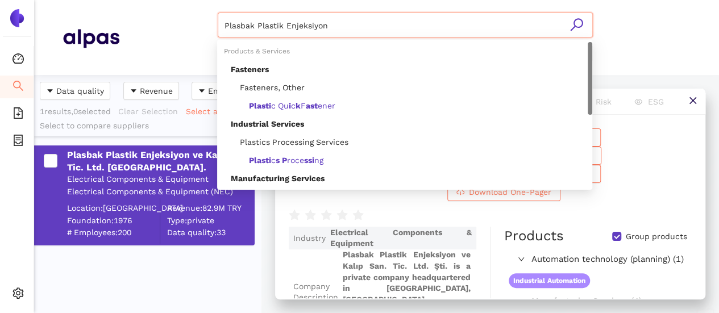
drag, startPoint x: 301, startPoint y: 24, endPoint x: 217, endPoint y: 19, distance: 84.3
click at [218, 19] on div "Plasbak Plastik Enjeksiyon" at bounding box center [405, 25] width 375 height 25
paste input "SkyWave Antennas, Inc."
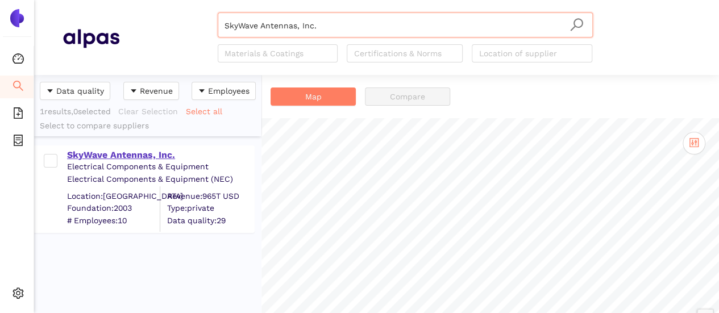
type input "SkyWave Antennas, Inc."
click at [148, 150] on div "SkyWave Antennas, Inc." at bounding box center [160, 155] width 186 height 13
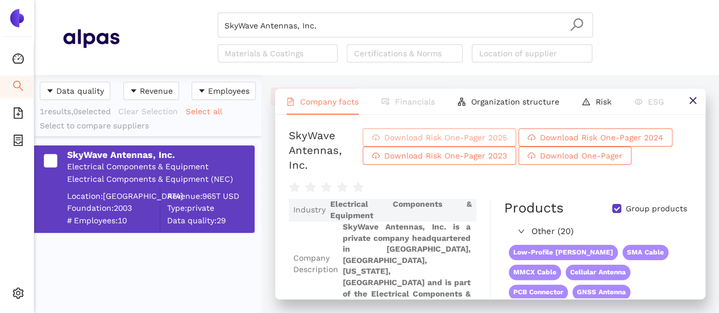
click at [463, 133] on span "Download Risk One-Pager 2025" at bounding box center [445, 137] width 123 height 13
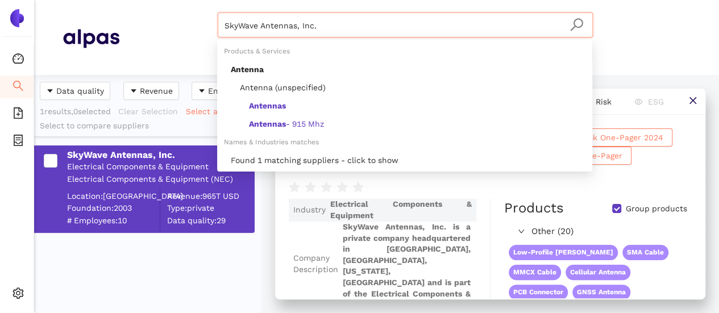
drag, startPoint x: 321, startPoint y: 27, endPoint x: 194, endPoint y: 19, distance: 127.0
click at [194, 18] on div "SkyWave Antennas, Inc. Materials & Coatings Certifications & Norms Location of …" at bounding box center [404, 38] width 571 height 50
paste input "Texas Instruments"
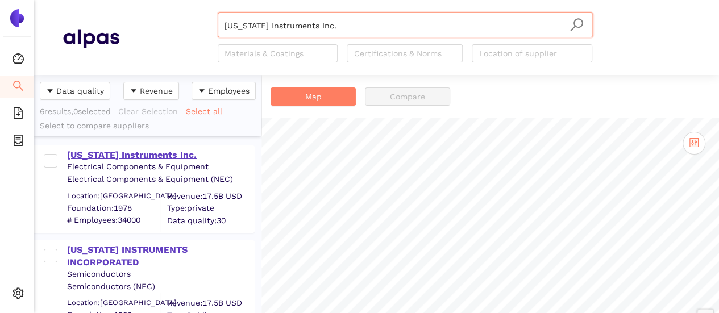
type input "Texas Instruments Inc."
click at [97, 152] on div "Texas Instruments Inc." at bounding box center [160, 155] width 186 height 13
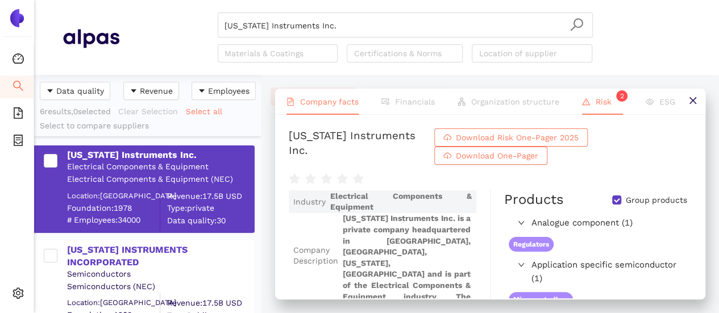
click at [609, 101] on span "Risk 2" at bounding box center [609, 101] width 27 height 9
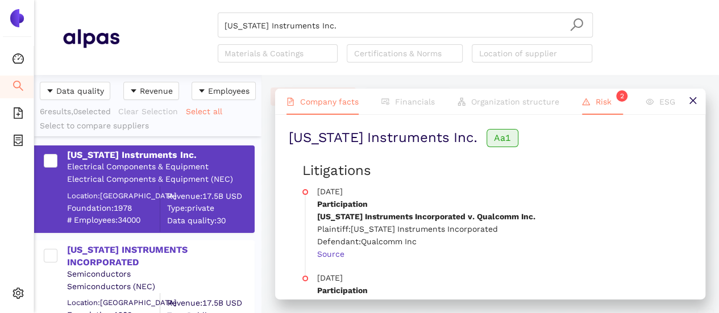
click at [348, 102] on span "Company facts" at bounding box center [329, 101] width 59 height 9
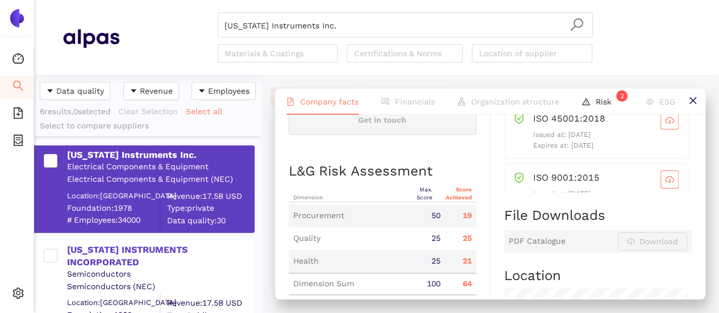
scroll to position [511, 0]
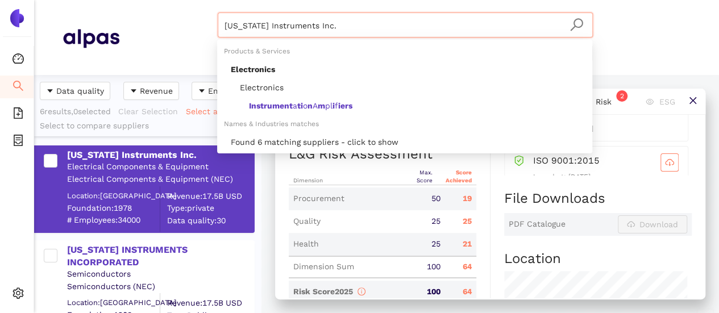
drag, startPoint x: 225, startPoint y: 19, endPoint x: 178, endPoint y: 14, distance: 46.8
click at [178, 14] on div "Texas Instruments Inc. Materials & Coatings Certifications & Norms Location of …" at bounding box center [404, 38] width 571 height 50
paste input "Silicon Laboratories Inc"
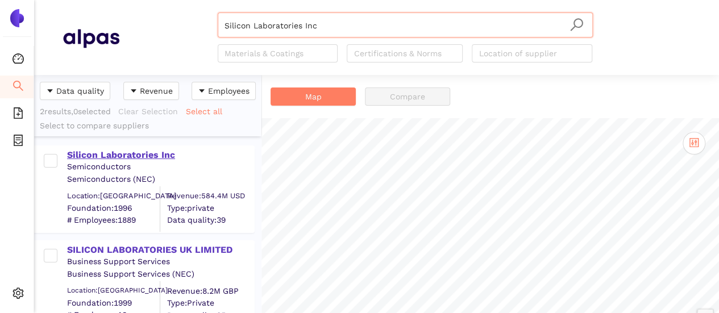
click at [159, 155] on div "Silicon Laboratories Inc" at bounding box center [160, 155] width 186 height 13
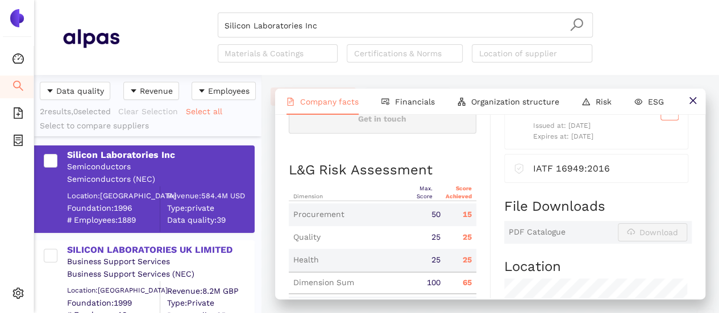
scroll to position [511, 0]
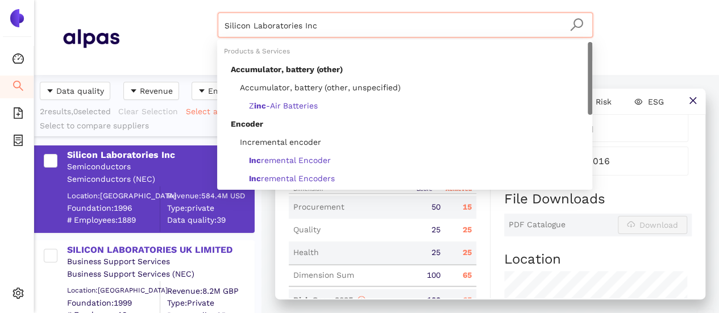
drag, startPoint x: 300, startPoint y: 19, endPoint x: 184, endPoint y: -3, distance: 118.7
click at [184, 0] on html "Dashboard Search eSourcing Templates eSourcing Projects Settings Silicon Labora…" at bounding box center [359, 156] width 719 height 313
paste input "Time Corporation"
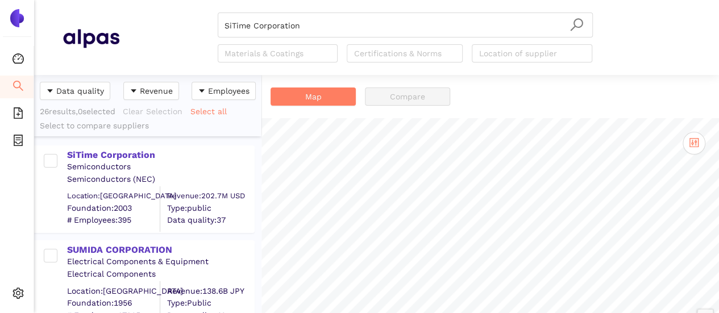
drag, startPoint x: 116, startPoint y: 151, endPoint x: 188, endPoint y: 173, distance: 75.7
click at [116, 151] on div "SiTime Corporation" at bounding box center [160, 155] width 186 height 13
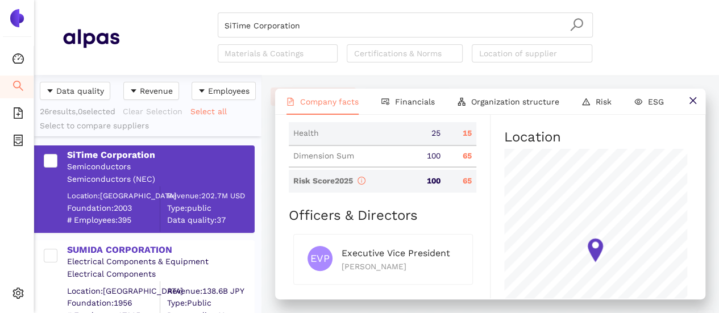
scroll to position [588, 0]
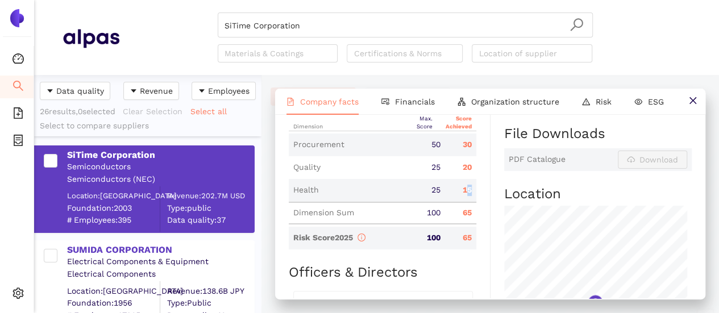
click at [466, 196] on div "15" at bounding box center [460, 190] width 31 height 11
click at [426, 196] on div "25" at bounding box center [429, 190] width 31 height 11
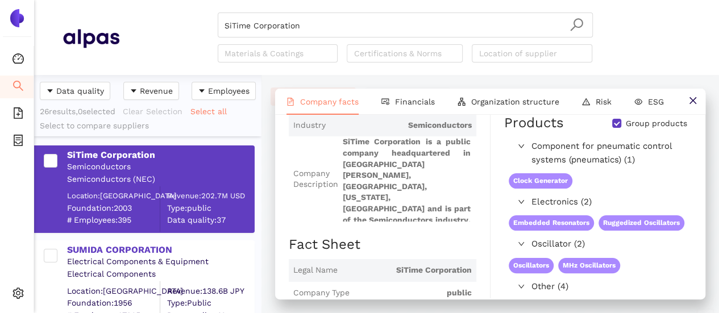
scroll to position [0, 0]
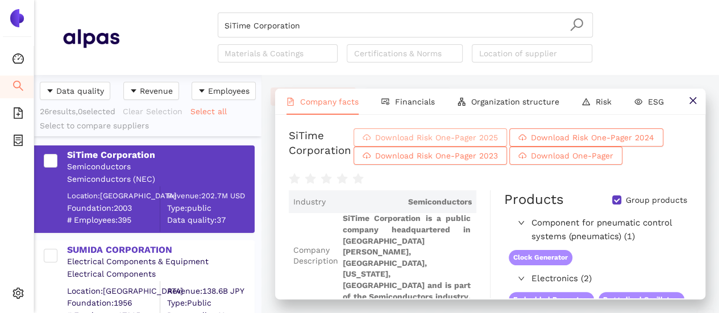
click at [434, 140] on span "Download Risk One-Pager 2025" at bounding box center [436, 137] width 123 height 13
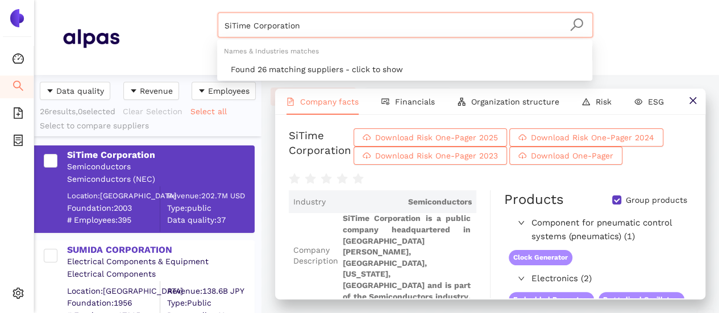
drag, startPoint x: 281, startPoint y: 29, endPoint x: 190, endPoint y: 16, distance: 91.2
click at [190, 16] on div "SiTime Corporation Materials & Coatings Certifications & Norms Location of supp…" at bounding box center [404, 38] width 571 height 50
paste input "Wieland-Werke AG"
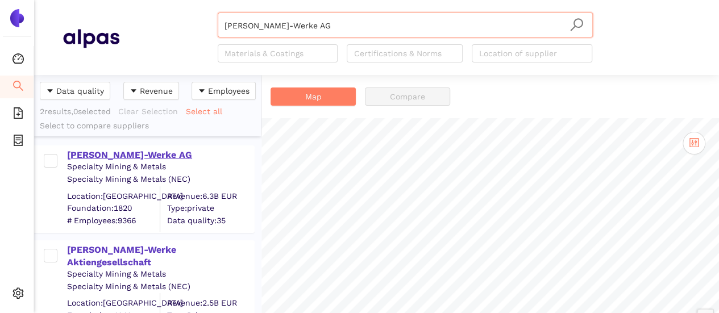
type input "Wieland-Werke AG"
click at [119, 154] on div "Wieland-Werke AG" at bounding box center [160, 155] width 186 height 13
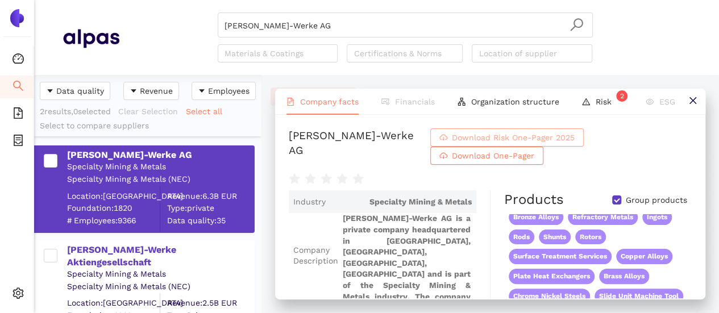
click at [461, 134] on span "Download Risk One-Pager 2025" at bounding box center [513, 137] width 123 height 13
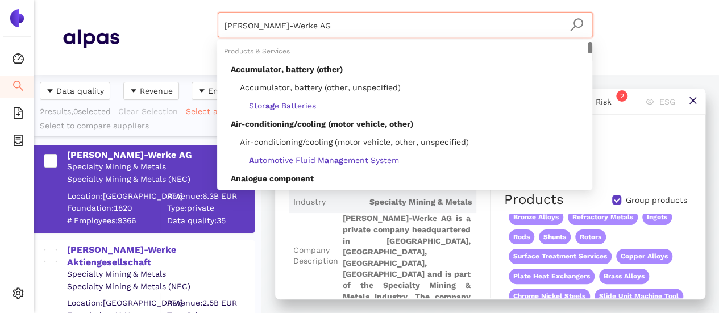
drag, startPoint x: 245, startPoint y: 19, endPoint x: 200, endPoint y: 18, distance: 45.5
click at [200, 18] on div "Wieland-Werke AG Materials & Coatings Certifications & Norms Location of suppli…" at bounding box center [404, 38] width 571 height 50
paste input "Zhejiang Great Electrical Co., Ltd."
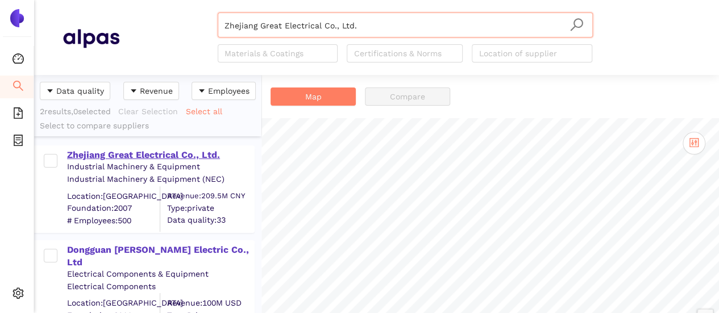
click at [164, 153] on div "Zhejiang Great Electrical Co., Ltd." at bounding box center [160, 155] width 186 height 13
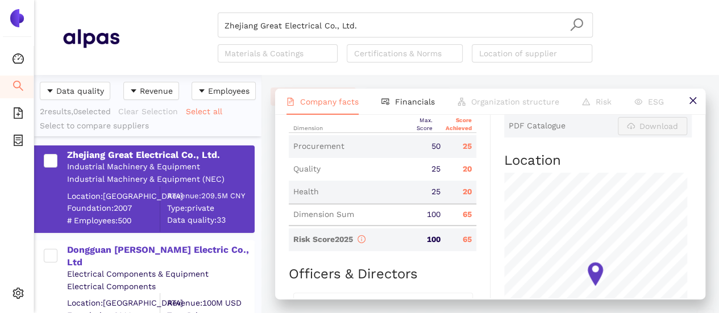
scroll to position [568, 0]
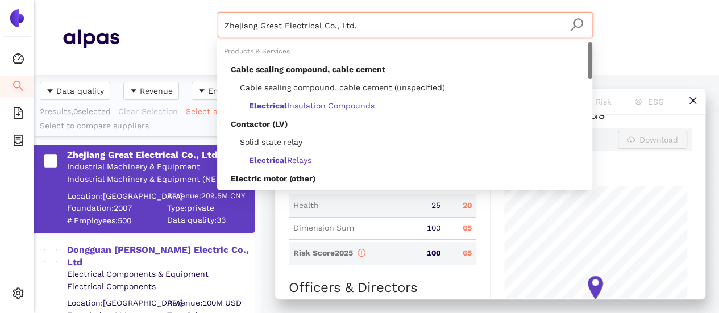
drag, startPoint x: 365, startPoint y: 21, endPoint x: 160, endPoint y: 9, distance: 205.0
click at [156, 3] on header "Zhejiang Great Electrical Co., Ltd. Materials & Coatings Certifications & Norms…" at bounding box center [376, 37] width 685 height 75
paste input "Epson America, Inc"
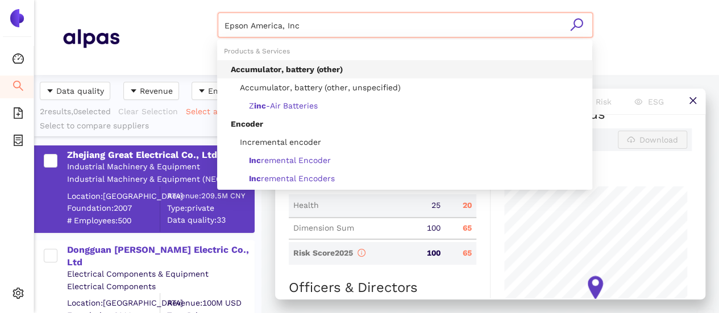
type input "Epson America, Inc"
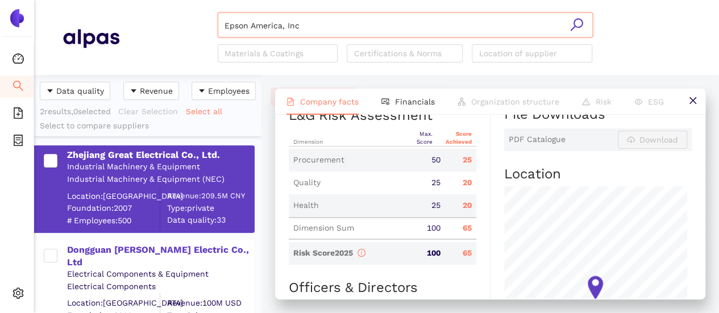
drag, startPoint x: 580, startPoint y: 19, endPoint x: 514, endPoint y: 70, distance: 83.4
click at [580, 19] on icon "search" at bounding box center [576, 24] width 13 height 13
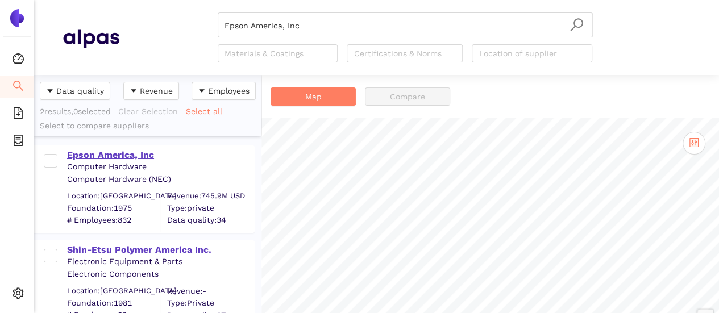
click at [115, 153] on div "Epson America, Inc" at bounding box center [160, 155] width 186 height 13
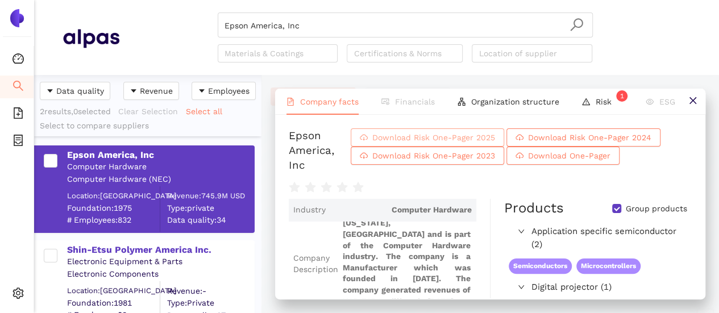
click at [438, 139] on span "Download Risk One-Pager 2025" at bounding box center [433, 137] width 123 height 13
drag, startPoint x: 191, startPoint y: 19, endPoint x: 172, endPoint y: 18, distance: 18.8
click at [172, 18] on div "Epson America, Inc Materials & Coatings Certifications & Norms Location of supp…" at bounding box center [404, 38] width 571 height 50
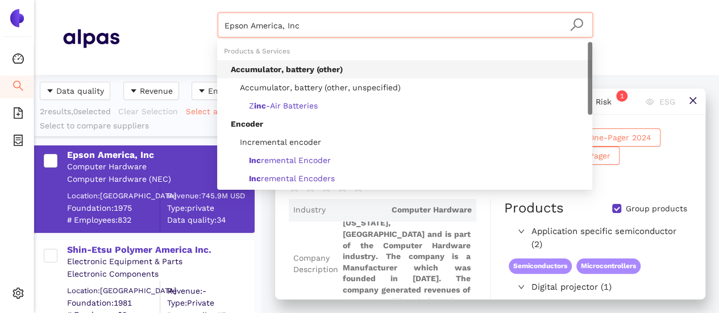
paste input "Shenzhen Jinghua Displays Electronics Co., Ltd."
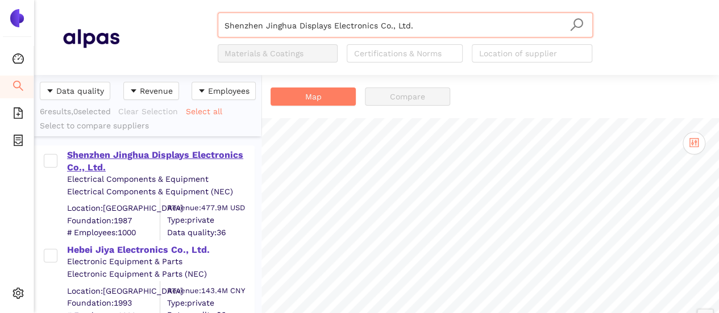
click at [172, 151] on div "Shenzhen Jinghua Displays Electronics Co., Ltd." at bounding box center [160, 162] width 186 height 26
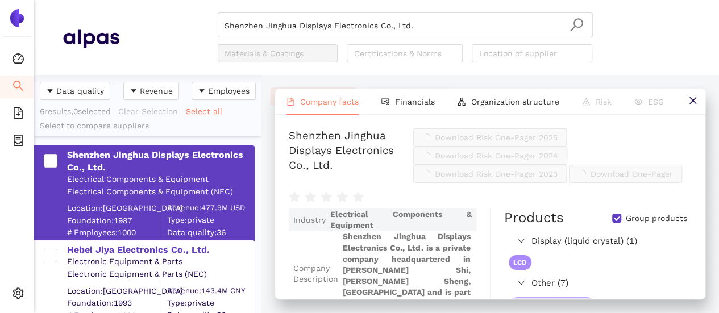
click at [460, 135] on button "Download Risk One-Pager 2025" at bounding box center [489, 137] width 153 height 18
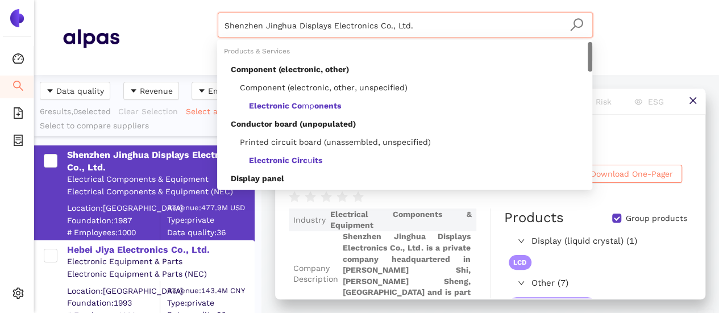
drag, startPoint x: 397, startPoint y: 22, endPoint x: 216, endPoint y: 2, distance: 181.9
click at [216, 2] on header "Shenzhen Jinghua Displays Electronics Co., Ltd. Materials & Coatings Certificat…" at bounding box center [376, 37] width 685 height 75
paste input "Bras-Onda Papelao Ondulado Ltda"
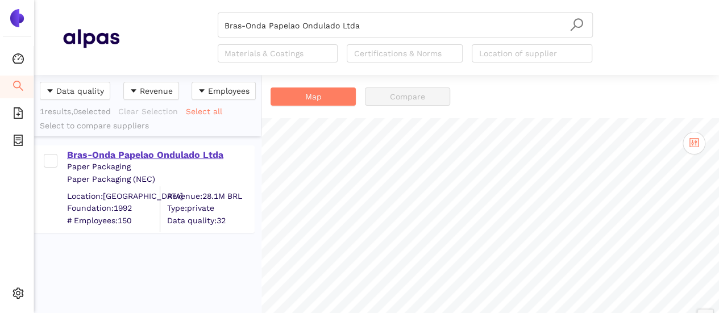
click at [167, 155] on div "Bras-Onda Papelao Ondulado Ltda" at bounding box center [160, 155] width 186 height 13
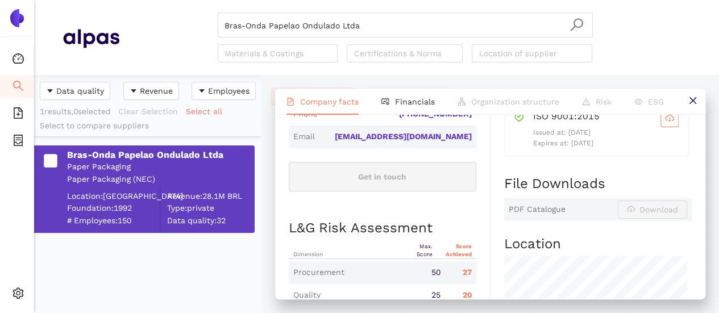
scroll to position [582, 0]
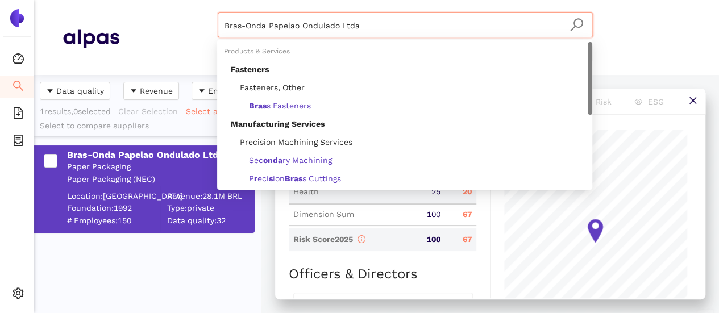
drag, startPoint x: 325, startPoint y: 26, endPoint x: 188, endPoint y: 11, distance: 137.8
click at [188, 11] on header "Bras-Onda Papelao Ondulado Ltda Materials & Coatings Certifications & Norms Loc…" at bounding box center [376, 37] width 685 height 75
paste input "Novatechicotes Industria e Comercio de Componentes Eletricos LTDA"
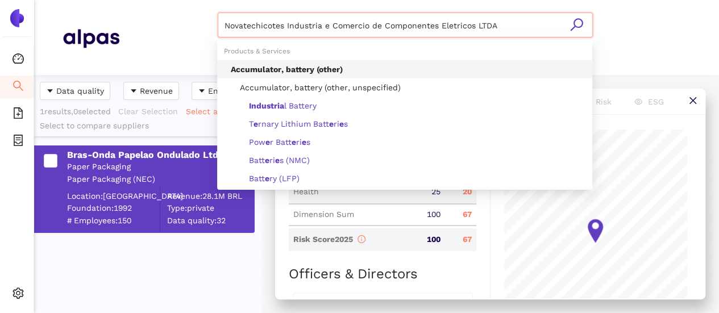
drag, startPoint x: 298, startPoint y: 24, endPoint x: 519, endPoint y: 30, distance: 221.7
click at [519, 30] on input "Novatechicotes Industria e Comercio de Componentes Eletricos LTDA" at bounding box center [404, 25] width 361 height 25
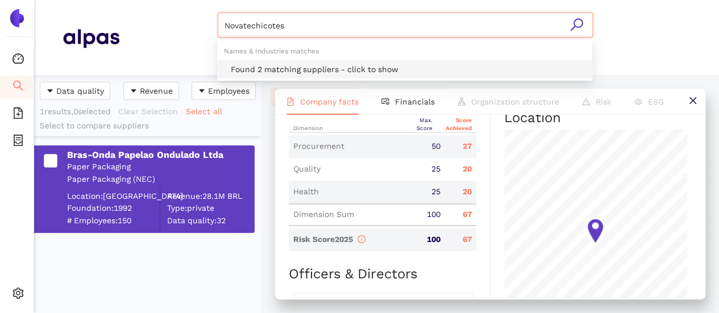
type input "Novatechicotes"
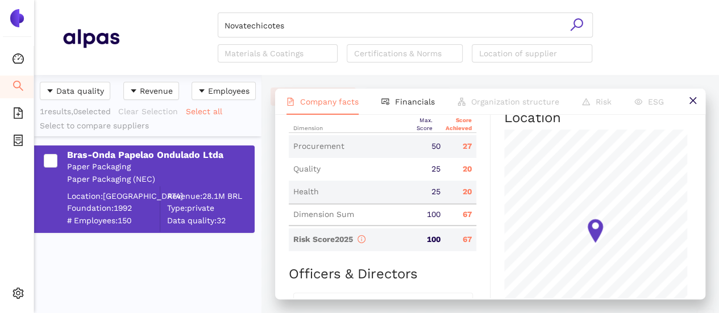
click at [571, 27] on icon "search" at bounding box center [576, 25] width 14 height 14
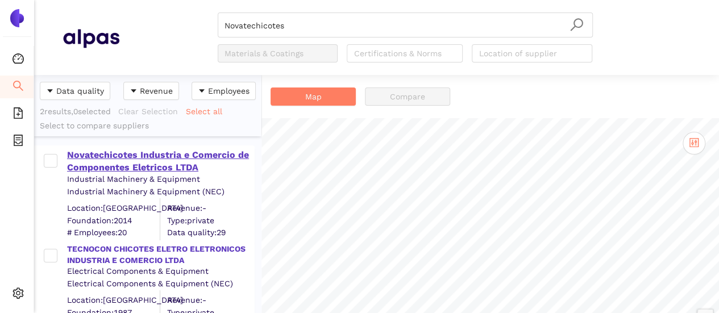
click at [118, 161] on div "Novatechicotes Industria e Comercio de Componentes Eletricos LTDA" at bounding box center [160, 162] width 186 height 26
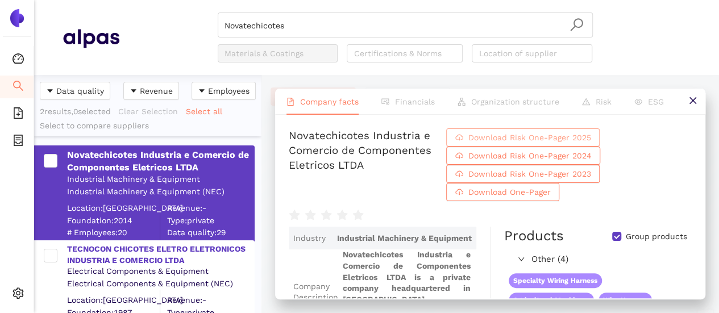
click at [485, 143] on button "Download Risk One-Pager 2025" at bounding box center [522, 137] width 153 height 18
click at [294, 28] on input "Novatechicotes" at bounding box center [404, 25] width 361 height 25
click at [548, 158] on span "Download Risk One-Pager 2024" at bounding box center [529, 155] width 123 height 13
click at [394, 102] on li "Financials" at bounding box center [408, 102] width 76 height 26
click at [394, 105] on li "Financials" at bounding box center [408, 102] width 76 height 26
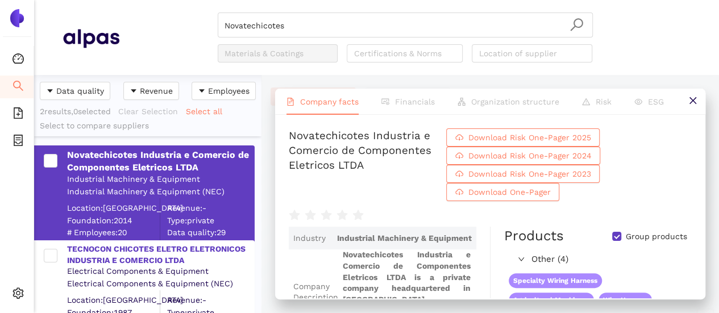
click at [393, 91] on div "Company facts Financials Organization structure Risk ESG Novatechicotes Industr…" at bounding box center [489, 194] width 457 height 238
click at [393, 106] on li "Financials" at bounding box center [408, 102] width 76 height 26
click at [396, 97] on li "Financials" at bounding box center [408, 102] width 76 height 26
click at [396, 105] on span "Financials" at bounding box center [415, 101] width 40 height 9
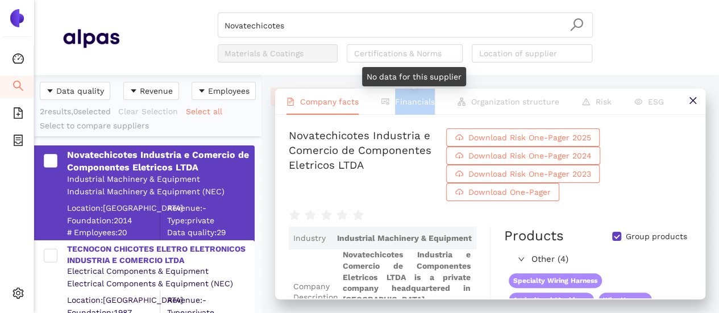
click at [396, 105] on span "Financials" at bounding box center [415, 101] width 40 height 9
click at [414, 79] on div "No data for this supplier" at bounding box center [414, 76] width 104 height 19
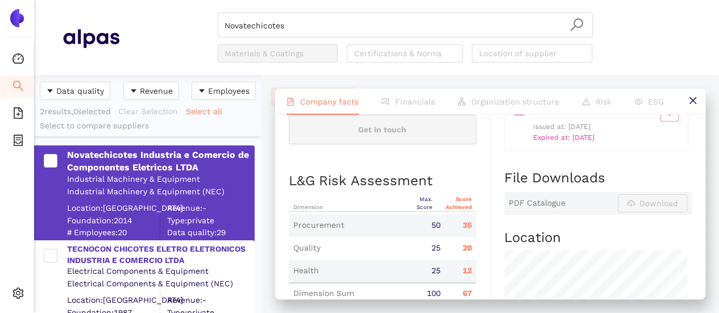
scroll to position [511, 0]
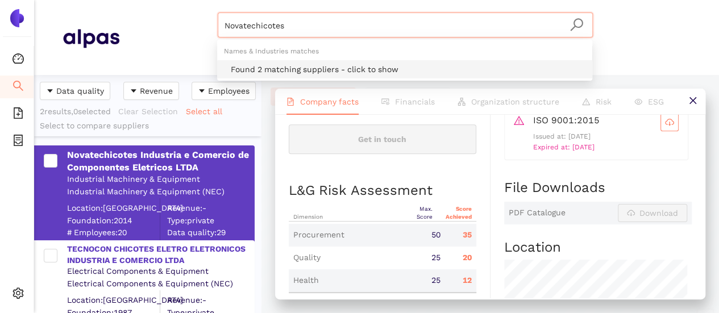
drag, startPoint x: 261, startPoint y: 28, endPoint x: 178, endPoint y: 21, distance: 83.2
click at [178, 21] on div "Novatechicotes Materials & Coatings Certifications & Norms Location of supplier" at bounding box center [404, 38] width 571 height 50
paste input "Quectel Wireless Solutions Co., Ltd."
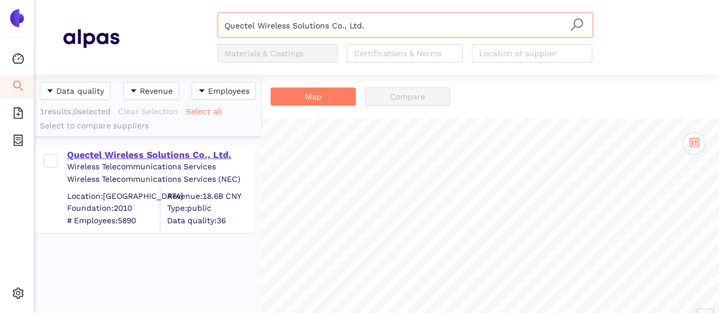
click at [173, 153] on div "Quectel Wireless Solutions Co., Ltd." at bounding box center [160, 155] width 186 height 13
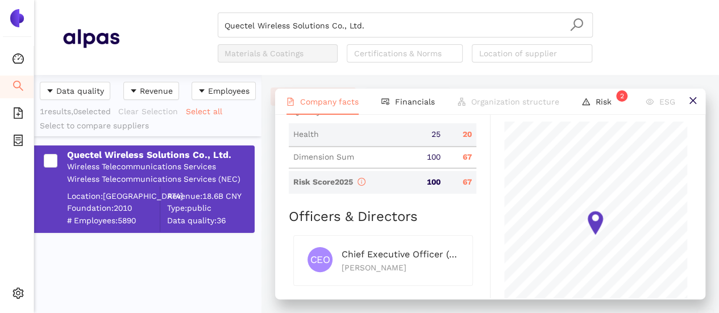
scroll to position [625, 0]
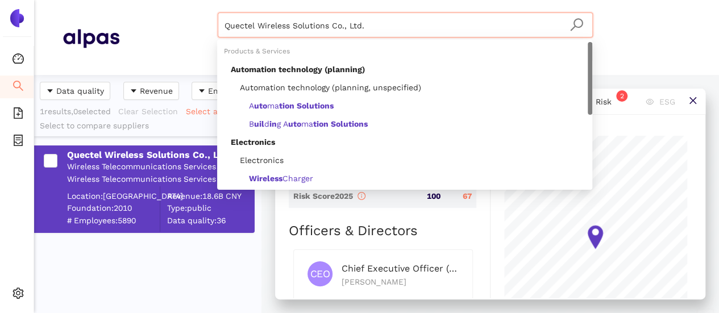
drag, startPoint x: 140, startPoint y: 11, endPoint x: 123, endPoint y: 15, distance: 17.0
click at [112, 9] on header "Quectel Wireless Solutions Co., Ltd. Materials & Coatings Certifications & Norm…" at bounding box center [376, 37] width 685 height 75
paste input "Sofia Med SA"
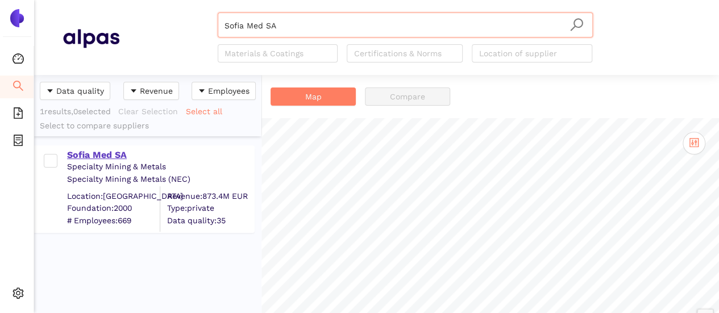
type input "Sofia Med SA"
click at [124, 152] on div "Sofia Med SA" at bounding box center [160, 155] width 186 height 13
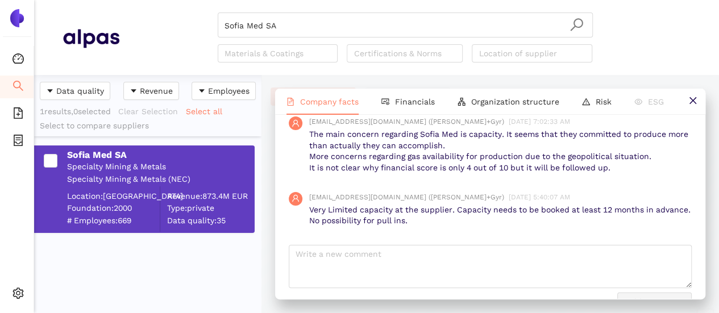
scroll to position [1380, 0]
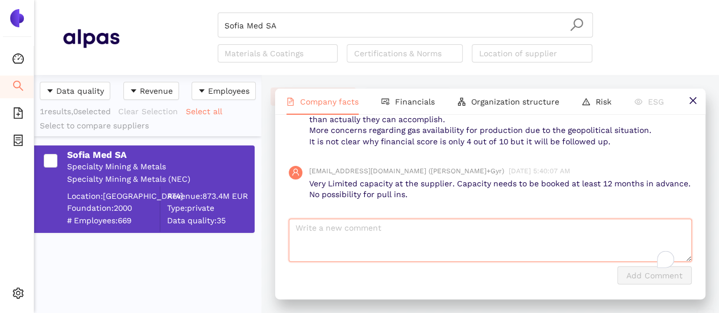
click at [394, 224] on textarea "To enrich screen reader interactions, please activate Accessibility in Grammarl…" at bounding box center [490, 240] width 403 height 43
paste textarea "QBR FY 24 AVERAGE 86,83% (GREECE)"
type textarea "QBR FY 24 AVERAGE 86,83% (GREECE)"
drag, startPoint x: 632, startPoint y: 274, endPoint x: 543, endPoint y: 239, distance: 95.2
click at [631, 274] on span "Add Comment" at bounding box center [654, 275] width 56 height 13
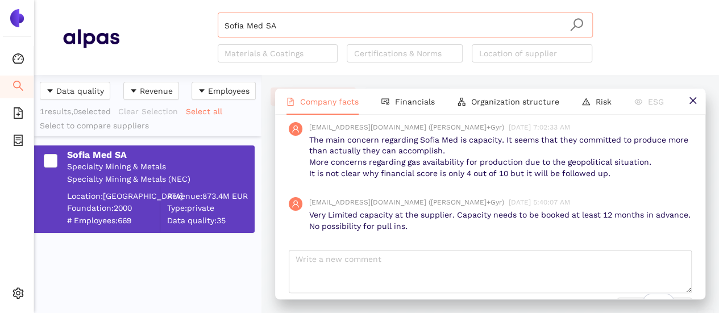
scroll to position [1433, 0]
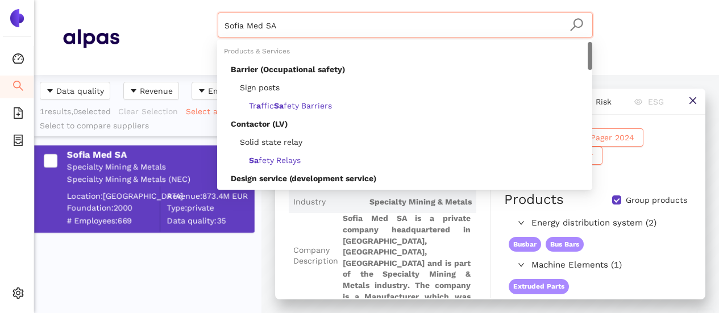
click at [193, 11] on header "Sofia Med SA Materials & Coatings Certifications & Norms Location of supplier" at bounding box center [376, 37] width 685 height 75
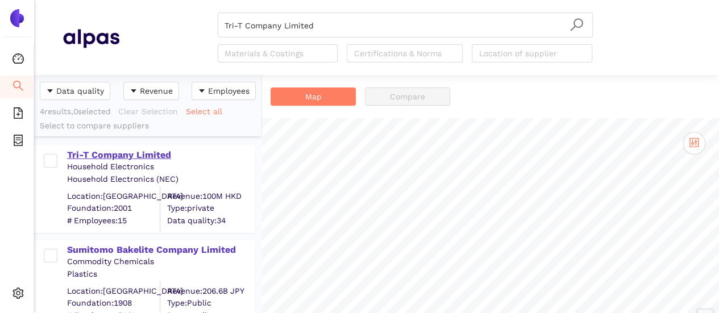
click at [148, 152] on div "Tri-T Company Limited" at bounding box center [160, 155] width 186 height 13
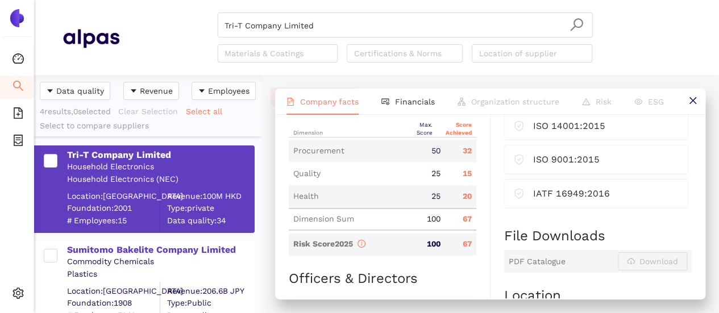
scroll to position [568, 0]
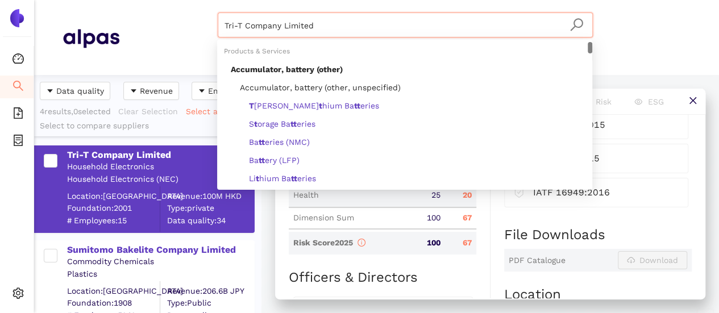
drag, startPoint x: 174, startPoint y: 30, endPoint x: 163, endPoint y: 30, distance: 11.4
click at [163, 30] on div "Tri-T Company Limited Materials & Coatings Certifications & Norms Location of s…" at bounding box center [404, 38] width 571 height 50
paste input "ATIVA Soluções Tecnológicas Indústria e Comércio S.A."
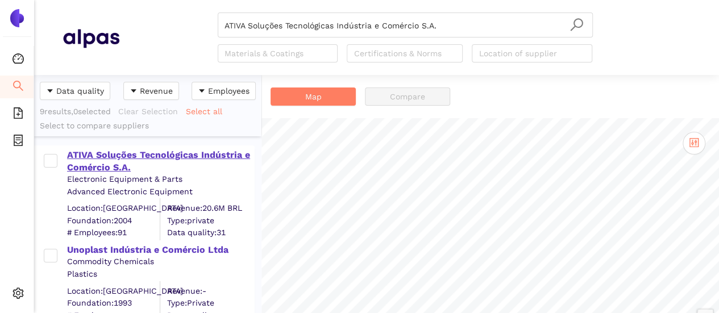
drag, startPoint x: 176, startPoint y: 160, endPoint x: 232, endPoint y: 171, distance: 57.8
click at [176, 160] on div "ATIVA Soluções Tecnológicas Indústria e Comércio S.A." at bounding box center [160, 162] width 186 height 26
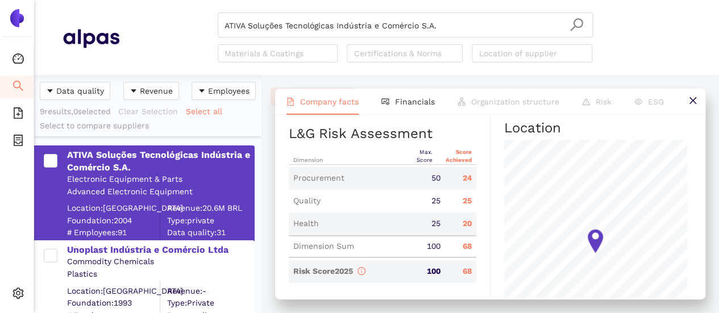
scroll to position [625, 0]
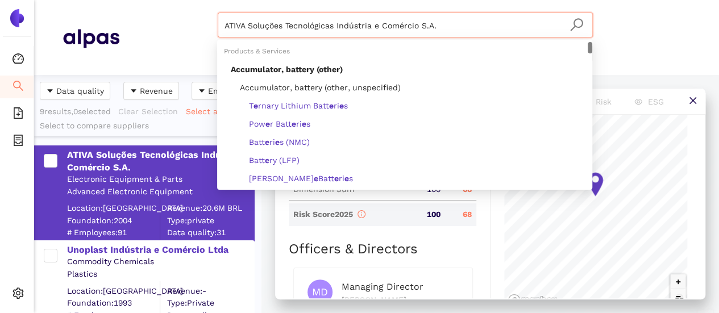
drag, startPoint x: 264, startPoint y: 27, endPoint x: 200, endPoint y: 19, distance: 64.1
click at [200, 19] on div "ATIVA Soluções Tecnológicas Indústria e Comércio S.A. Materials & Coatings Cert…" at bounding box center [404, 38] width 571 height 50
paste input "DGT Corporation"
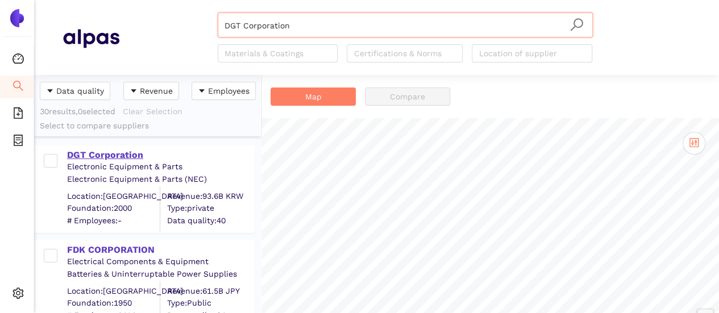
click at [120, 155] on div "DGT Corporation" at bounding box center [160, 155] width 186 height 13
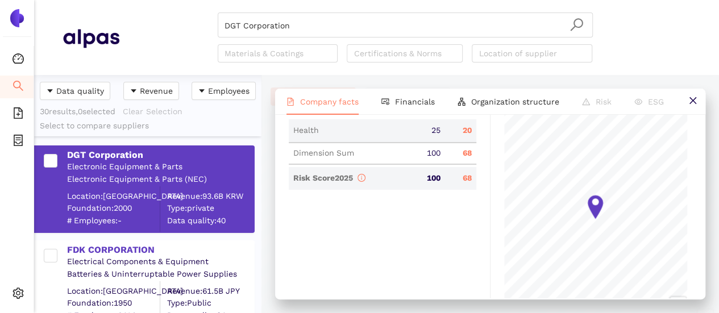
scroll to position [568, 0]
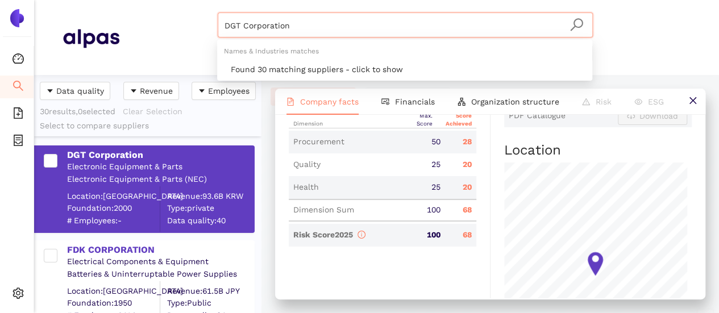
drag, startPoint x: 285, startPoint y: 24, endPoint x: 180, endPoint y: 18, distance: 105.4
click at [180, 18] on div "DGT Corporation Materials & Coatings Certifications & Norms Location of supplier" at bounding box center [404, 38] width 571 height 50
paste input "Faist Limited"
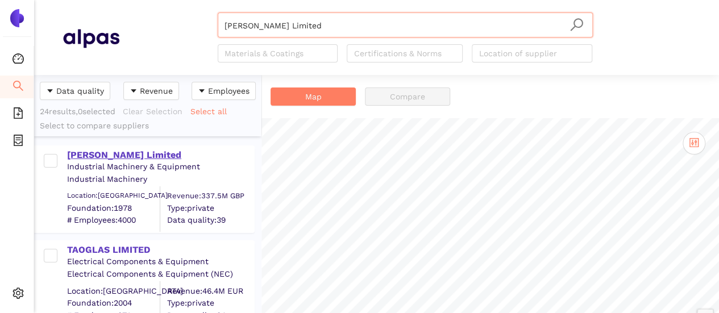
type input "Faist Limited"
click at [115, 152] on div "Faist Limited" at bounding box center [160, 155] width 186 height 13
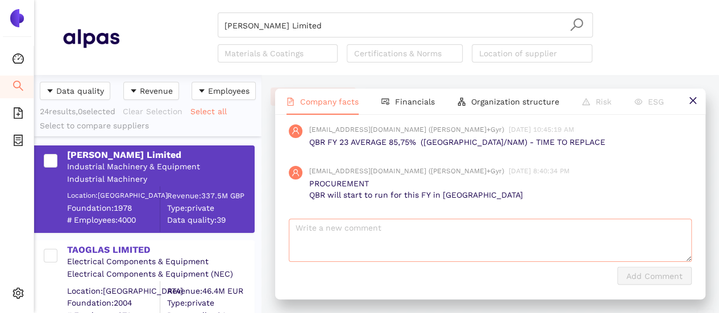
scroll to position [1148, 0]
click at [399, 238] on textarea "To enrich screen reader interactions, please activate Accessibility in Grammarl…" at bounding box center [490, 240] width 403 height 43
paste textarea "QBR FY 24 AVERAGE 83,97% (EMEA-GR) and 87,35% (NAM)"
drag, startPoint x: 528, startPoint y: 230, endPoint x: 188, endPoint y: 197, distance: 341.9
click at [188, 197] on div "Data quality Revenue Employees 24 results, 0 selected Clear Selection Select al…" at bounding box center [376, 194] width 685 height 238
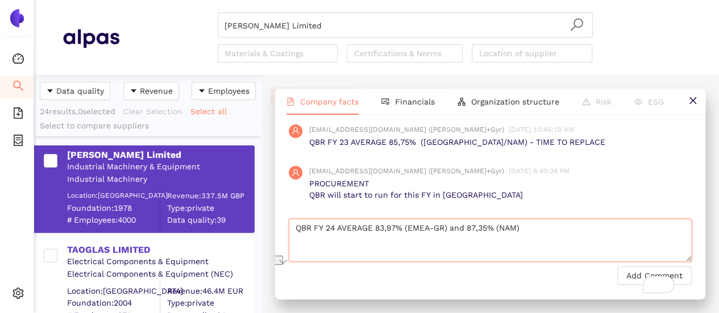
paste textarea "- main offender NPI and cost"
type textarea "QBR FY 24 AVERAGE 83,97% (EMEA-GR) and 87,35% (NAM) - main offender NPI and cost"
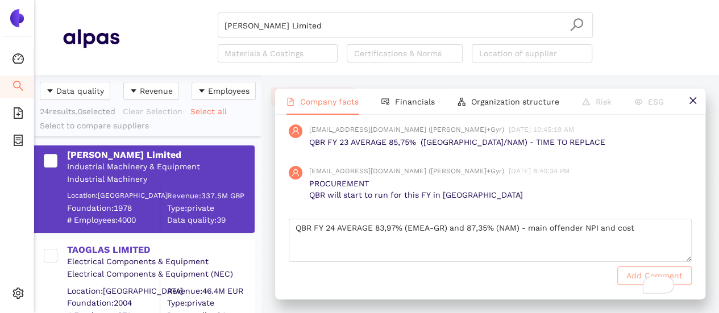
click at [643, 280] on span "Add Comment" at bounding box center [654, 275] width 56 height 13
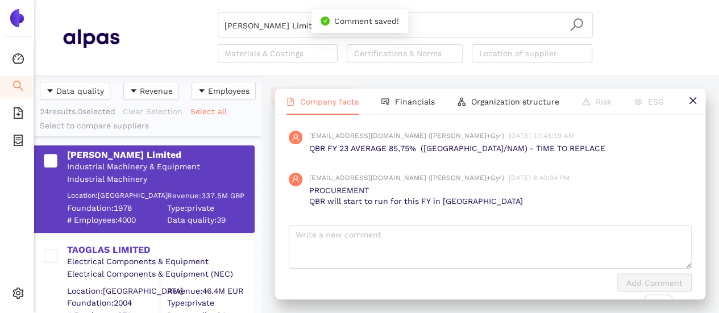
scroll to position [1201, 0]
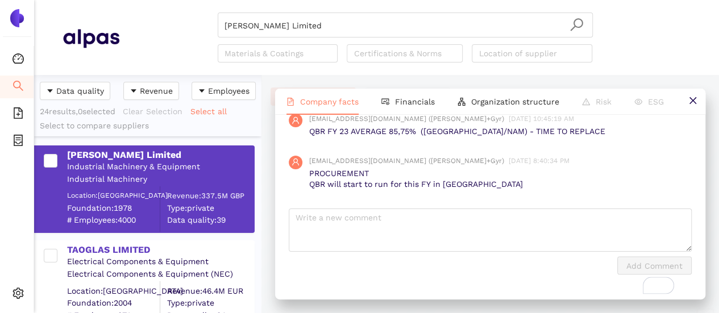
drag, startPoint x: 293, startPoint y: 26, endPoint x: 147, endPoint y: 26, distance: 146.0
click at [105, 6] on header "Faist Limited Materials & Coatings Certifications & Norms Location of supplier" at bounding box center [376, 37] width 685 height 75
paste input "Jabil Inc."
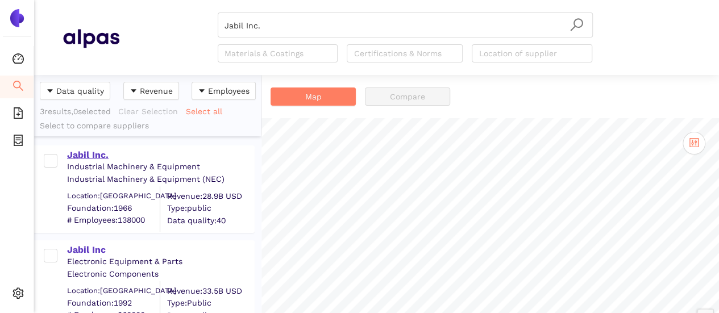
click at [86, 156] on div "Jabil Inc." at bounding box center [160, 155] width 186 height 13
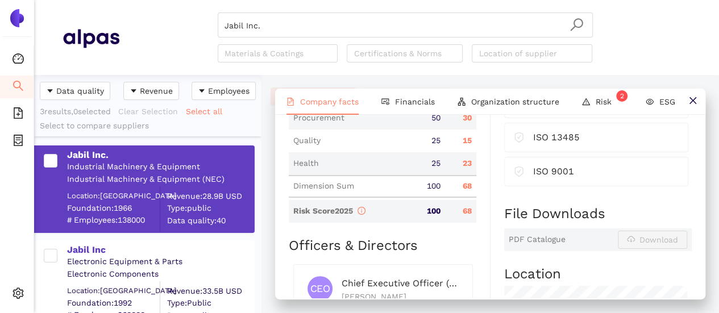
scroll to position [625, 0]
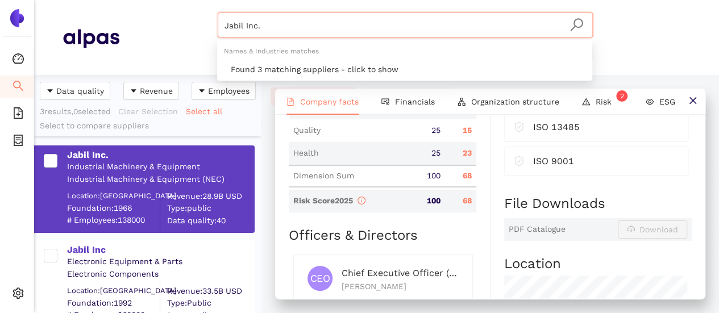
drag, startPoint x: 280, startPoint y: 27, endPoint x: 186, endPoint y: 10, distance: 95.2
click at [186, 10] on header "Jabil Inc. Materials & Coatings Certifications & Norms Location of supplier" at bounding box center [376, 37] width 685 height 75
paste input "ohnson Electric Holdings Limited"
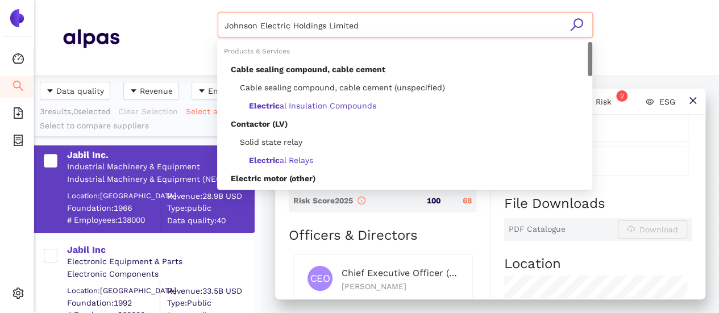
type input "Johnson Electric Holdings Limited"
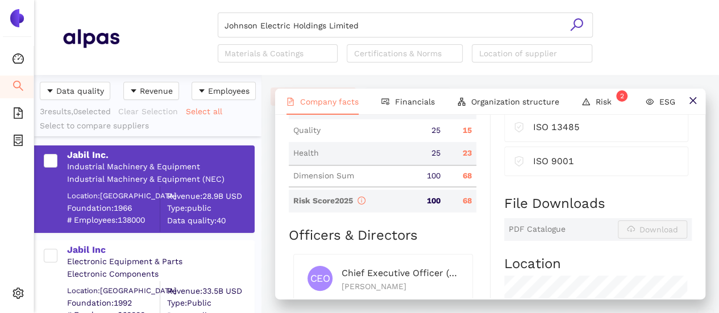
click at [580, 23] on icon "search" at bounding box center [576, 25] width 14 height 14
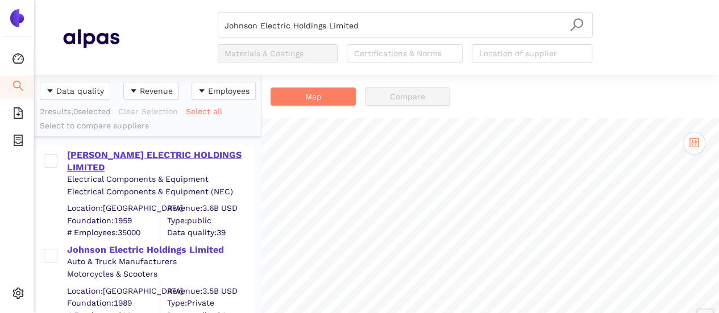
click at [153, 151] on div "JOHNSON ELECTRIC HOLDINGS LIMITED" at bounding box center [160, 162] width 186 height 26
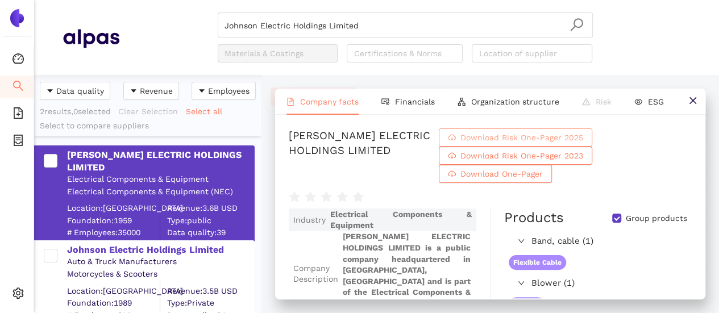
click at [486, 134] on span "Download Risk One-Pager 2025" at bounding box center [521, 137] width 123 height 13
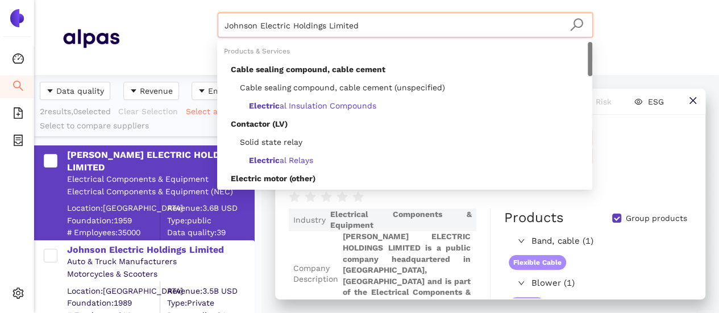
drag, startPoint x: 299, startPoint y: 16, endPoint x: 156, endPoint y: 5, distance: 143.1
click at [155, 5] on header "Johnson Electric Holdings Limited Materials & Coatings Certifications & Norms L…" at bounding box center [376, 37] width 685 height 75
paste input "Mkd Componentes Usinados LTDA."
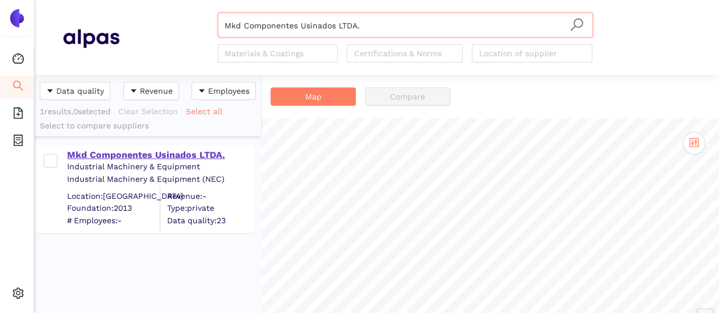
click at [189, 155] on div "Mkd Componentes Usinados LTDA." at bounding box center [160, 155] width 186 height 13
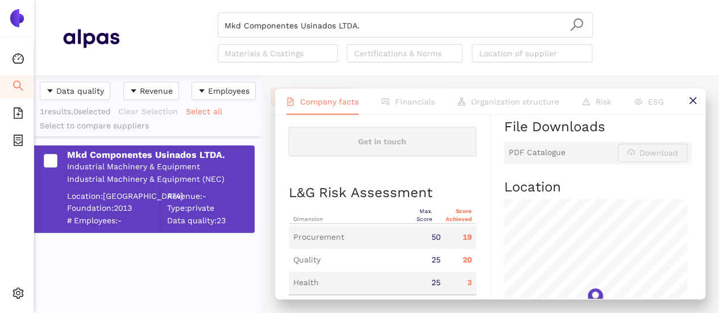
scroll to position [511, 0]
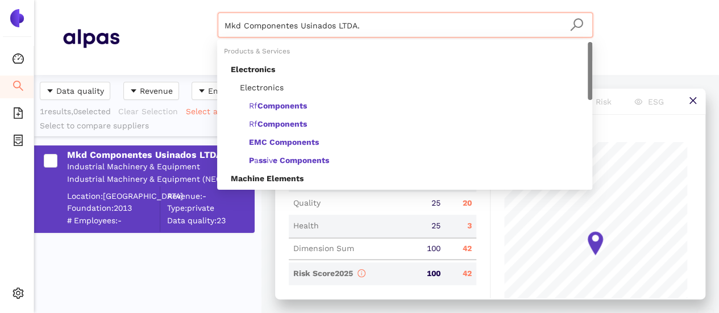
drag, startPoint x: 368, startPoint y: 29, endPoint x: 89, endPoint y: 10, distance: 280.2
click at [89, 10] on header "Mkd Componentes Usinados LTDA. Materials & Coatings Certifications & Norms Loca…" at bounding box center [376, 37] width 685 height 75
paste input "Lens Technology Co., Ltd"
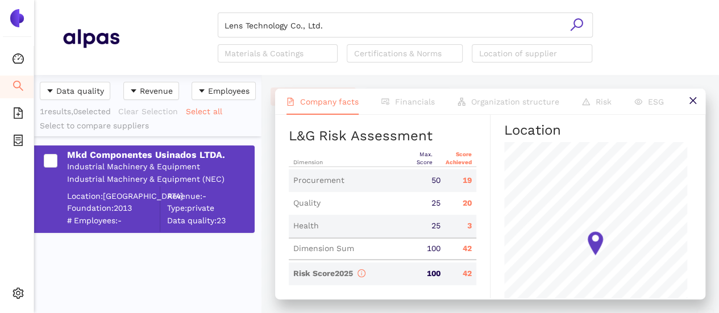
click at [579, 22] on icon "search" at bounding box center [576, 25] width 14 height 14
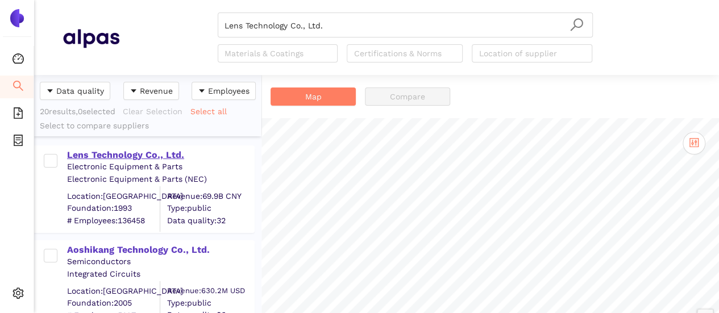
click at [127, 154] on div "Lens Technology Co., Ltd." at bounding box center [160, 155] width 186 height 13
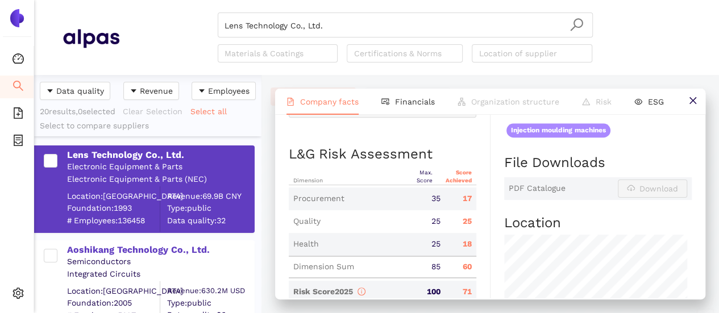
scroll to position [568, 0]
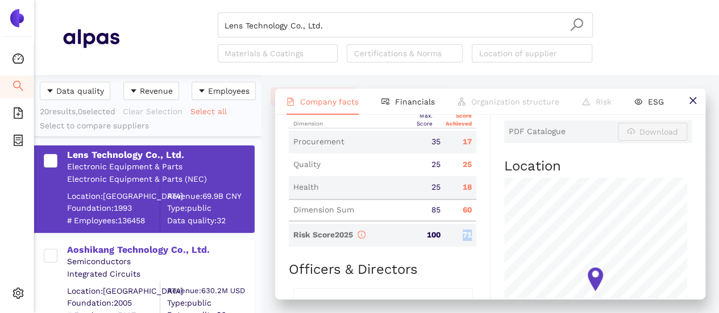
drag, startPoint x: 457, startPoint y: 259, endPoint x: 468, endPoint y: 261, distance: 11.0
click at [468, 241] on div "71" at bounding box center [460, 235] width 31 height 11
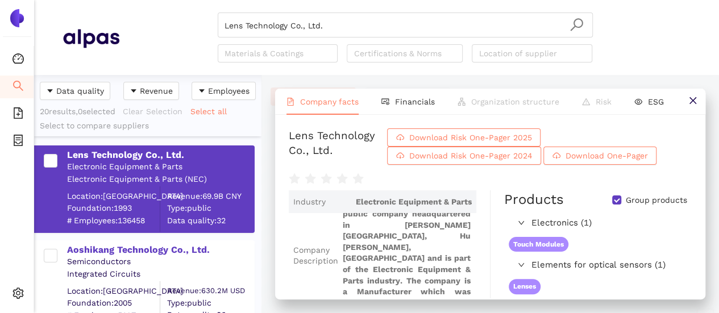
scroll to position [0, 0]
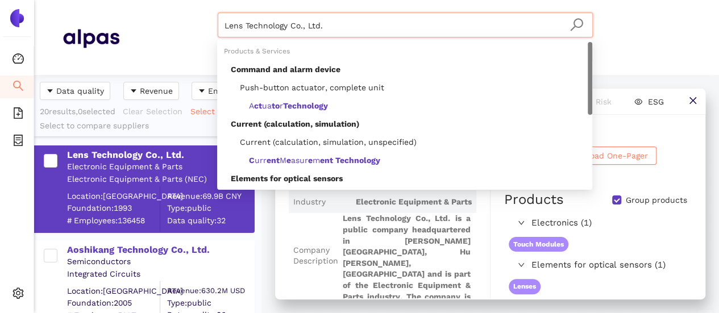
drag, startPoint x: 217, startPoint y: 16, endPoint x: 151, endPoint y: 7, distance: 66.5
click at [151, 7] on header "Lens Technology Co., Ltd. Materials & Coatings Certifications & Norms Location …" at bounding box center [376, 37] width 685 height 75
paste input "MHF do Paraná Industria e Comércio de Ferragens LTDA"
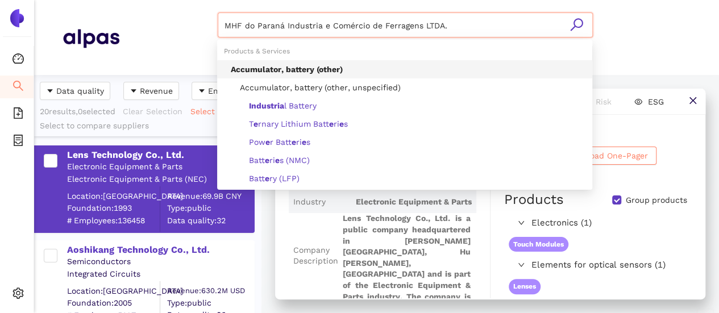
drag, startPoint x: 323, startPoint y: 31, endPoint x: 520, endPoint y: 36, distance: 196.7
click at [520, 36] on input "MHF do Paraná Industria e Comércio de Ferragens LTDA." at bounding box center [404, 25] width 361 height 25
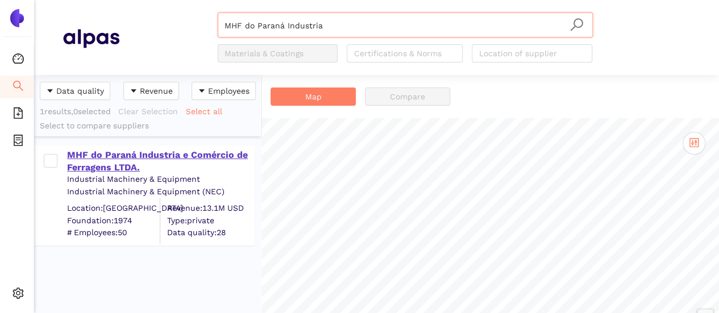
type input "MHF do Paraná Industria"
click at [173, 154] on div "MHF do Paraná Industria e Comércio de Ferragens LTDA." at bounding box center [160, 162] width 186 height 26
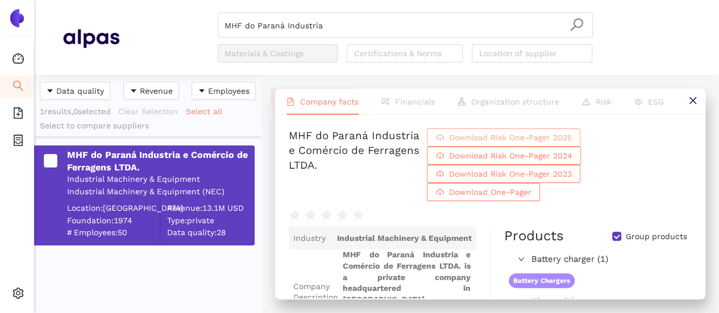
click at [506, 136] on span "Download Risk One-Pager 2025" at bounding box center [509, 137] width 123 height 13
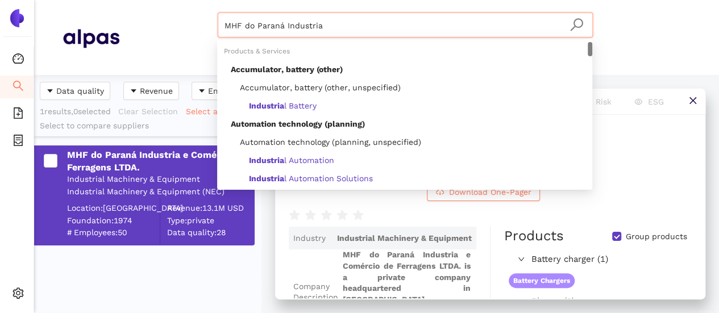
drag, startPoint x: 342, startPoint y: 31, endPoint x: 188, endPoint y: 17, distance: 155.2
click at [188, 16] on div "MHF do Paraná Industria Materials & Coatings Certifications & Norms Location of…" at bounding box center [404, 38] width 571 height 50
paste input "Netherlands"
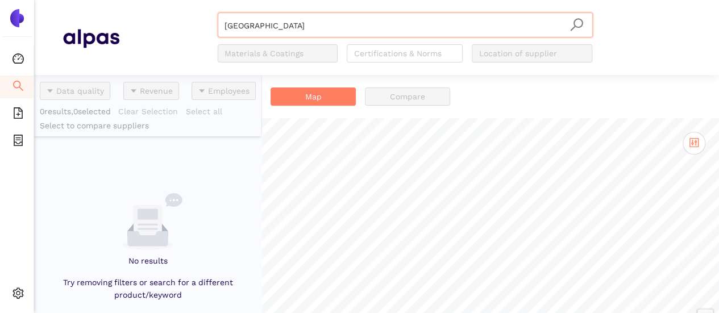
click at [285, 24] on input "Netherlands" at bounding box center [404, 25] width 361 height 25
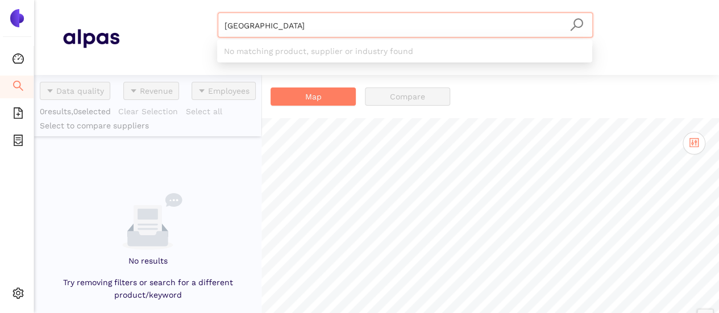
click at [285, 24] on input "Netherlands" at bounding box center [404, 25] width 361 height 25
drag, startPoint x: 284, startPoint y: 25, endPoint x: 144, endPoint y: -1, distance: 142.1
click at [144, 0] on header "Netherlands Materials & Coatings Certifications & Norms Location of supplier" at bounding box center [376, 37] width 685 height 75
paste input "XP Semiconductors N.V."
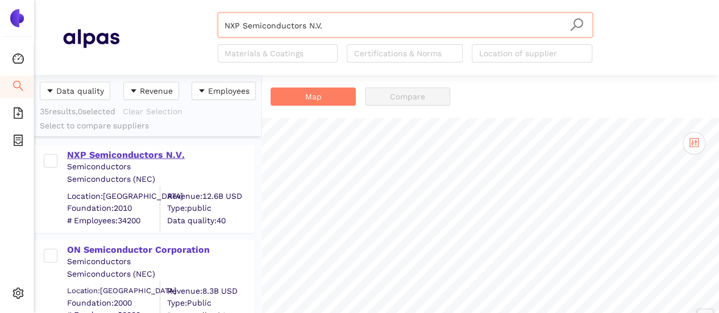
type input "NXP Semiconductors N.V."
click at [170, 156] on div "NXP Semiconductors N.V." at bounding box center [160, 155] width 186 height 13
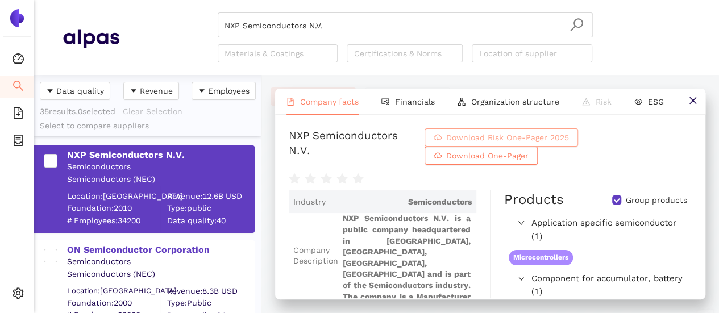
click at [481, 133] on span "Download Risk One-Pager 2025" at bounding box center [507, 137] width 123 height 13
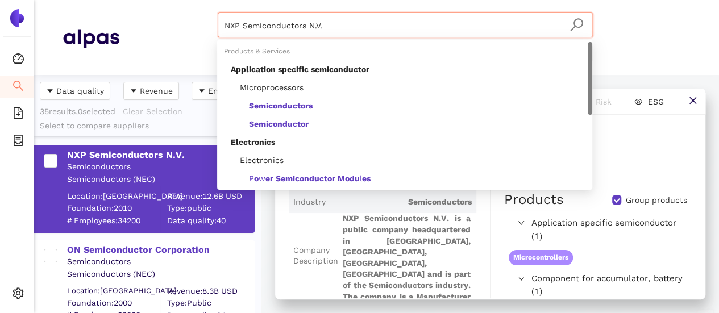
drag, startPoint x: 281, startPoint y: 21, endPoint x: 155, endPoint y: 6, distance: 126.5
click at [155, 6] on header "NXP Semiconductors N.V. Materials & Coatings Certifications & Norms Location of…" at bounding box center [376, 37] width 685 height 75
paste input "Qualitermo Soluções em Plásticos de Engenharia Ltda"
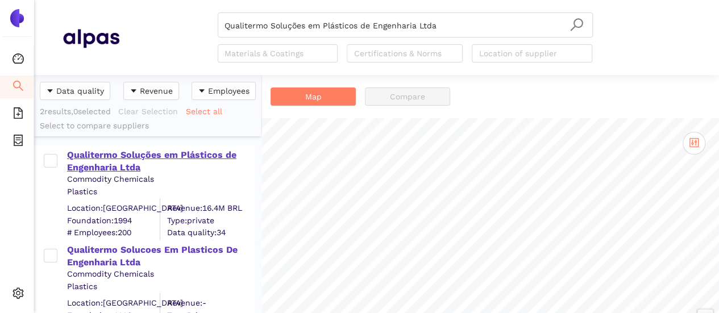
click at [164, 152] on div "Qualitermo Soluções em Plásticos de Engenharia Ltda" at bounding box center [160, 162] width 186 height 26
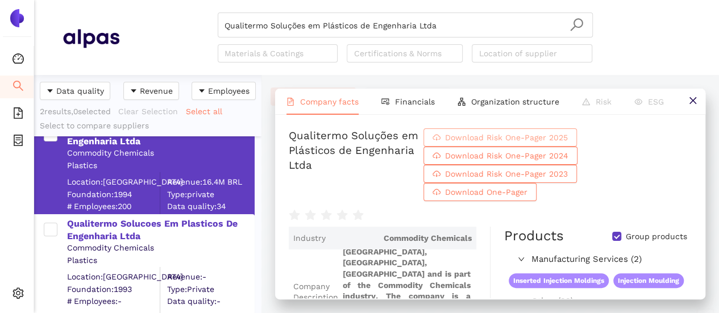
click at [546, 139] on span "Download Risk One-Pager 2025" at bounding box center [506, 137] width 123 height 13
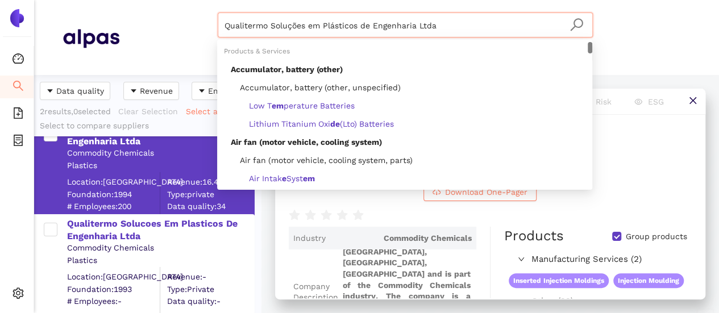
drag, startPoint x: 360, startPoint y: 15, endPoint x: 23, endPoint y: -14, distance: 338.8
click at [23, 0] on html "Dashboard Search eSourcing Templates eSourcing Projects Settings Qualitermo Sol…" at bounding box center [359, 156] width 719 height 313
paste input "TECNOCON CHICOTES ELETRO ELETRONICOS INDUSTRIA E COMERCIO LTDA"
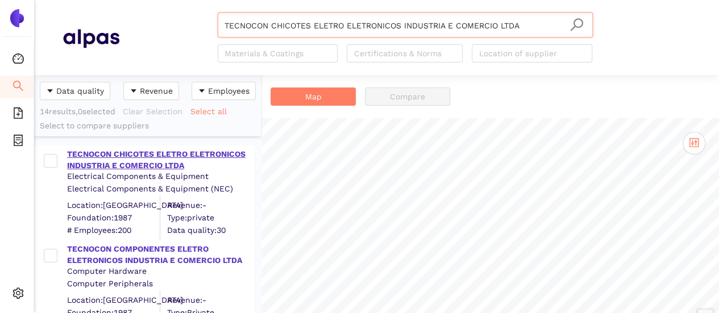
type input "TECNOCON CHICOTES ELETRO ELETRONICOS INDUSTRIA E COMERCIO LTDA"
click at [122, 163] on div "TECNOCON CHICOTES ELETRO ELETRONICOS INDUSTRIA E COMERCIO LTDA" at bounding box center [160, 160] width 186 height 22
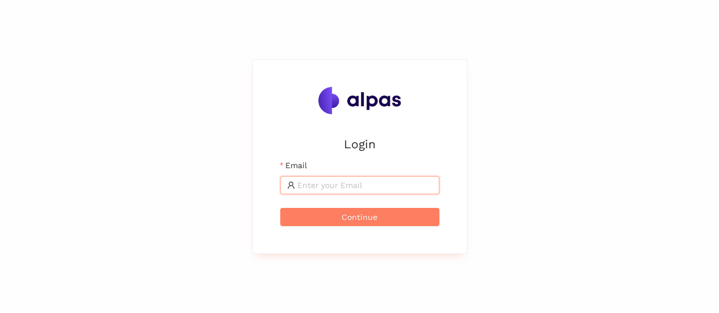
type input "[EMAIL_ADDRESS][DOMAIN_NAME]"
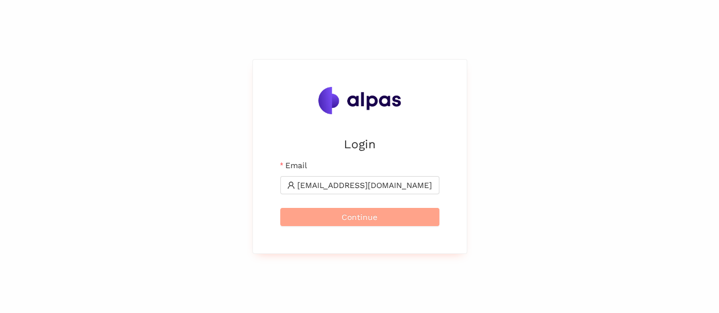
click at [373, 216] on span "Continue" at bounding box center [360, 217] width 36 height 13
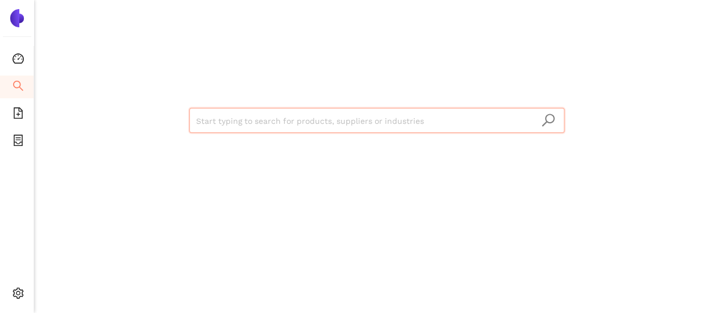
click at [282, 121] on input "search" at bounding box center [376, 121] width 361 height 25
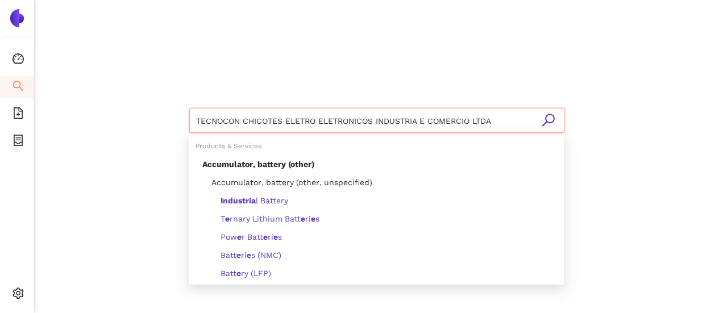
type input "TECNOCON CHICOTES ELETRO ELETRONICOS INDUSTRIA E COMERCIO LTDA"
click at [552, 122] on icon "search" at bounding box center [548, 120] width 14 height 14
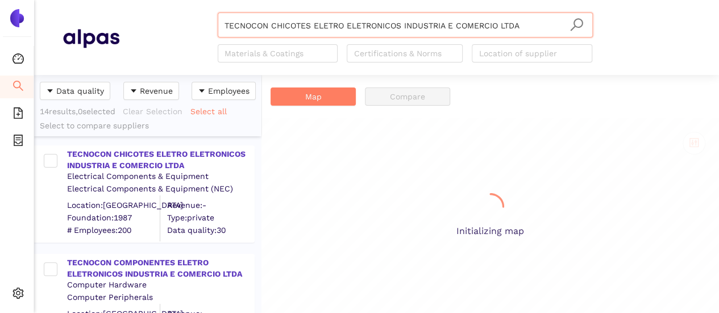
scroll to position [230, 218]
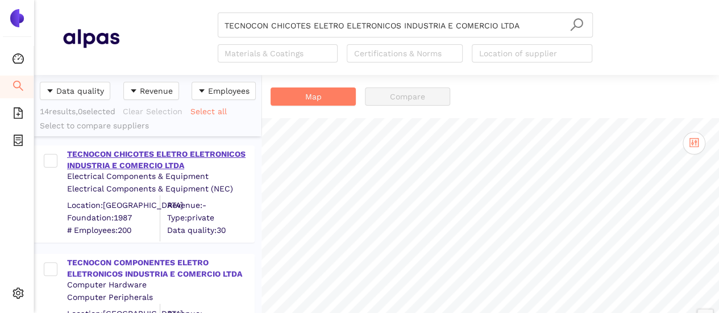
click at [138, 157] on div "TECNOCON CHICOTES ELETRO ELETRONICOS INDUSTRIA E COMERCIO LTDA" at bounding box center [160, 160] width 186 height 22
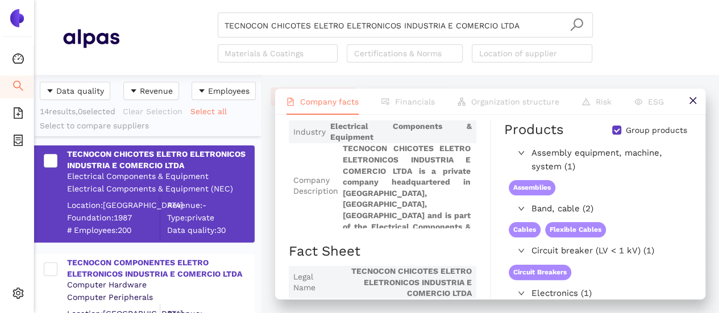
scroll to position [0, 0]
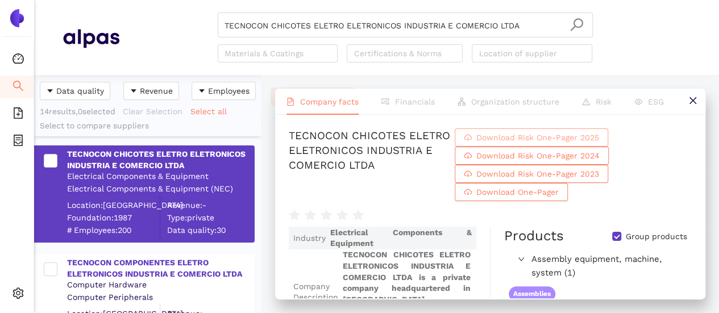
click at [504, 131] on span "Download Risk One-Pager 2025" at bounding box center [537, 137] width 123 height 13
